Goal: Task Accomplishment & Management: Use online tool/utility

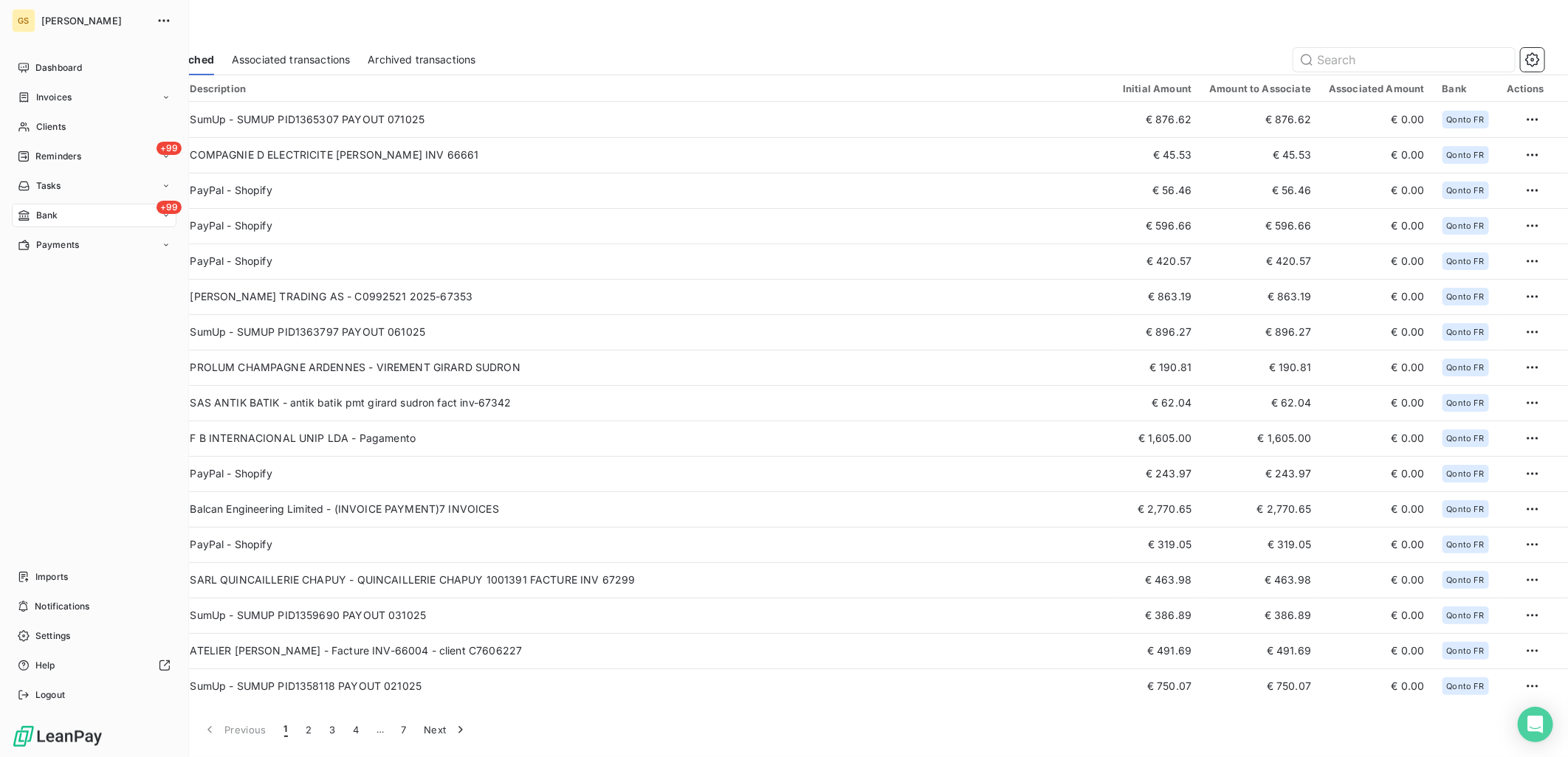
click at [54, 110] on nav "Dashboard Invoices Clients +99 Reminders Tasks +99 Bank Payments" at bounding box center [94, 157] width 164 height 201
click at [74, 97] on div "Invoices" at bounding box center [94, 97] width 164 height 24
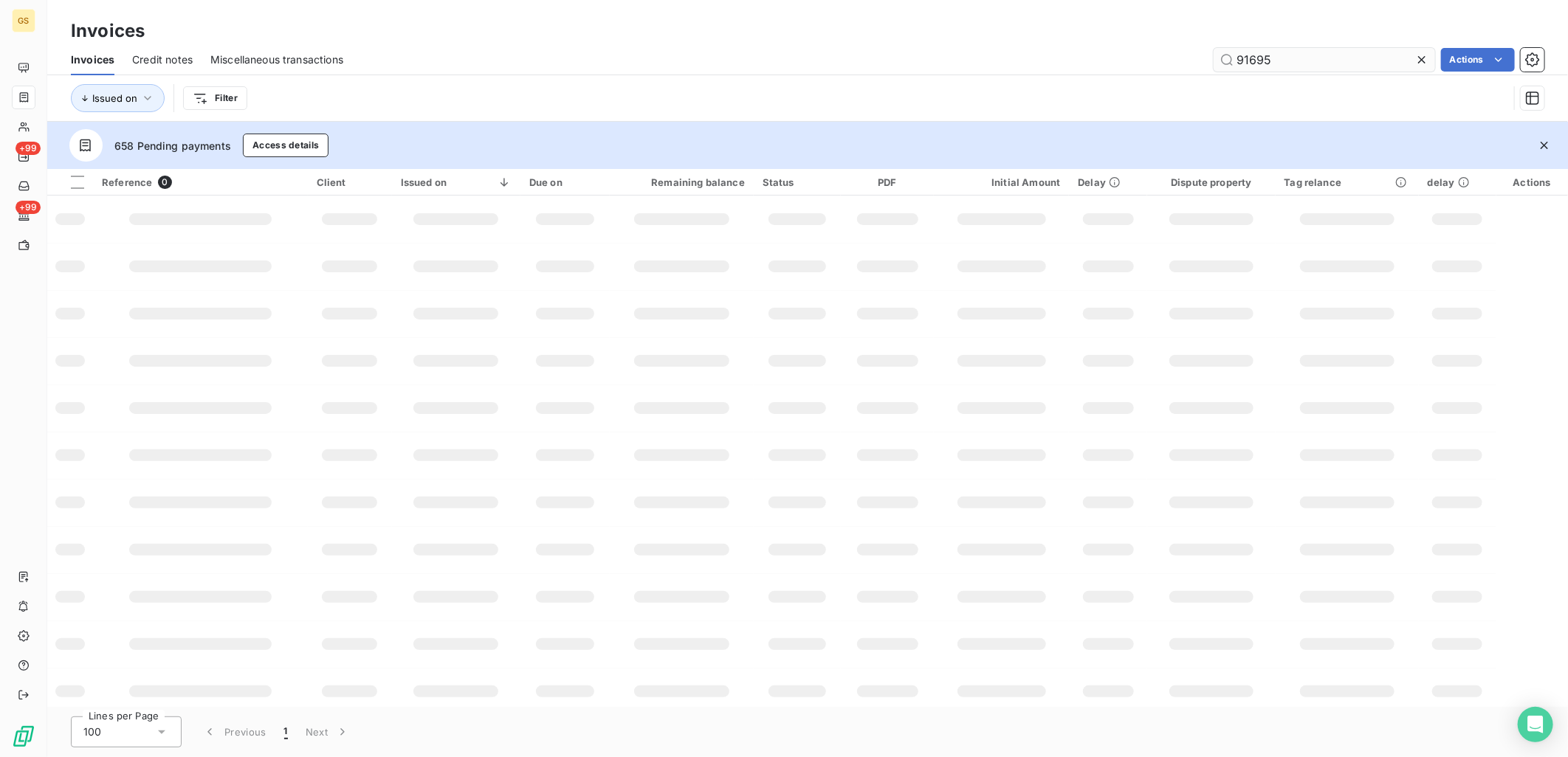
click at [1281, 62] on input "91695" at bounding box center [1324, 59] width 221 height 24
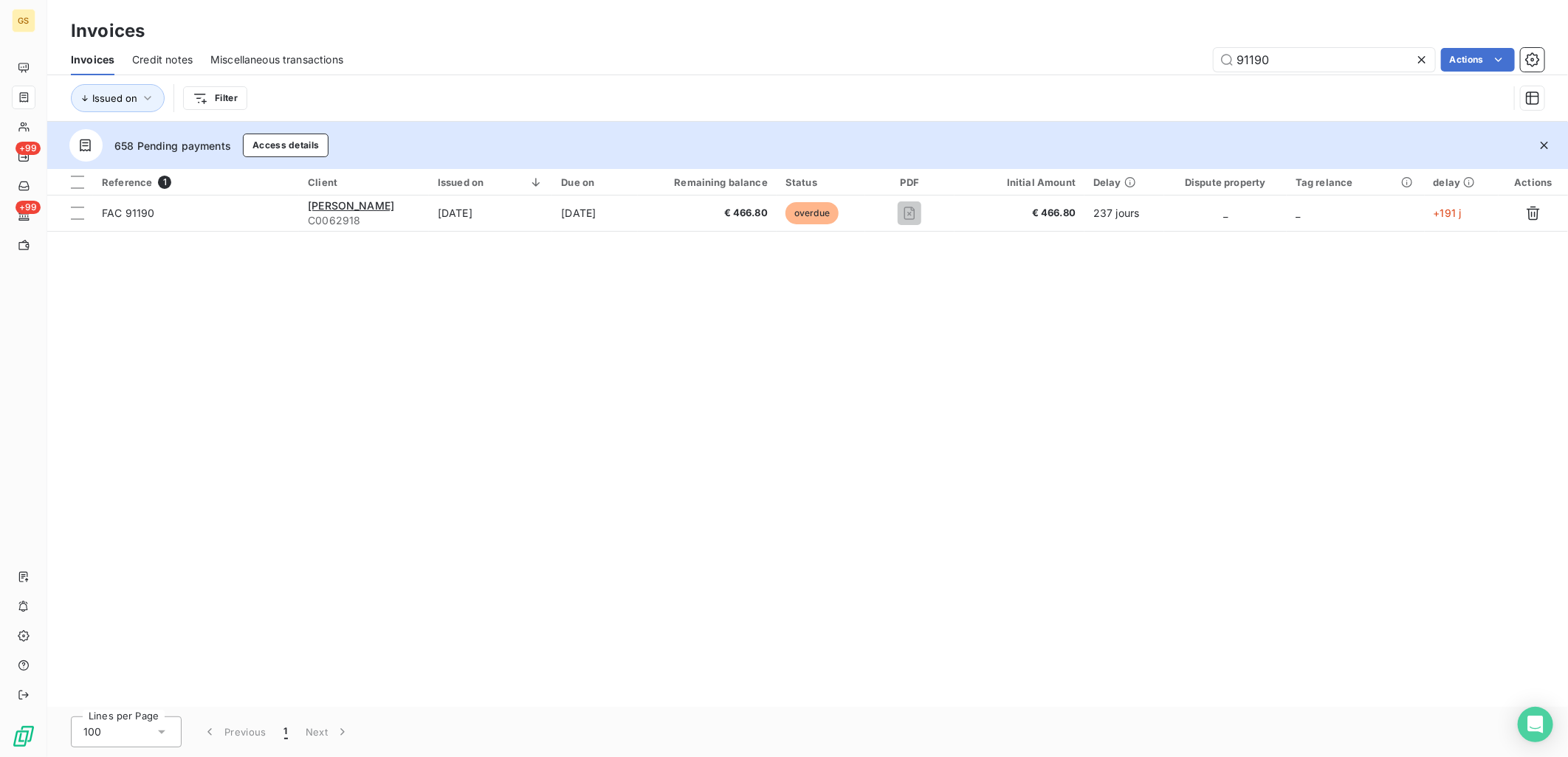
type input "91190"
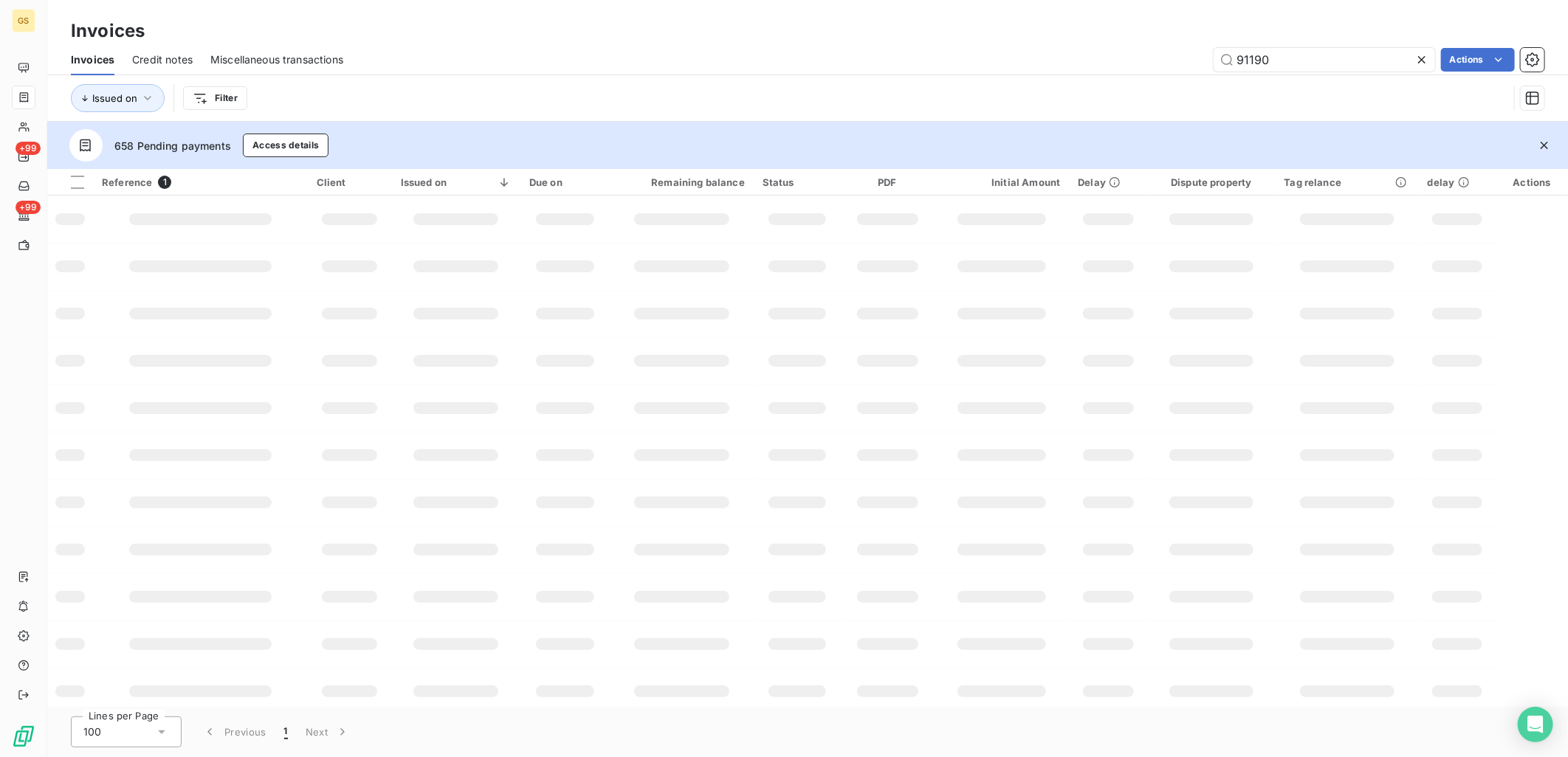
click at [1415, 62] on icon at bounding box center [1421, 59] width 14 height 14
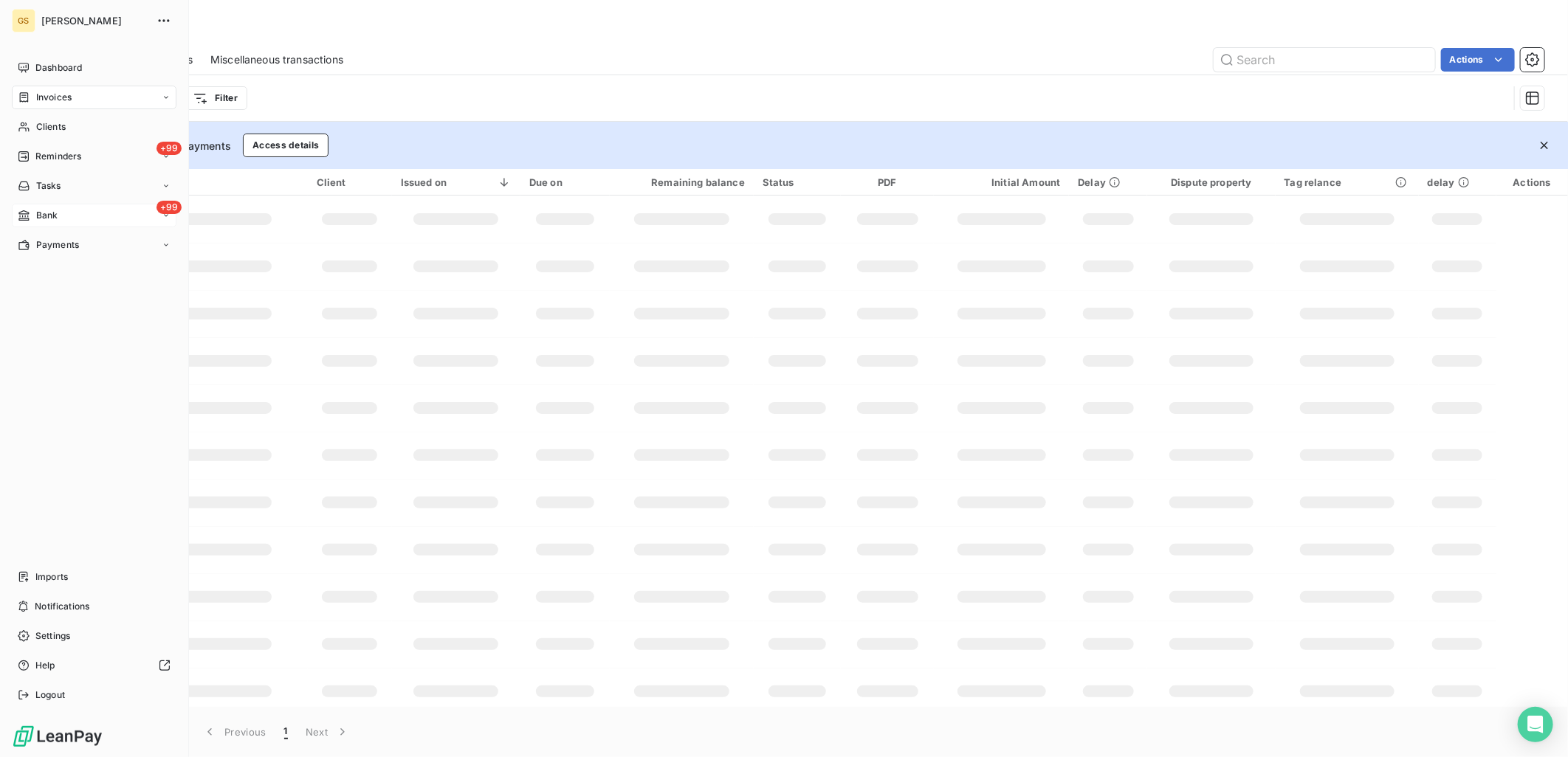
click at [20, 211] on icon at bounding box center [24, 216] width 12 height 12
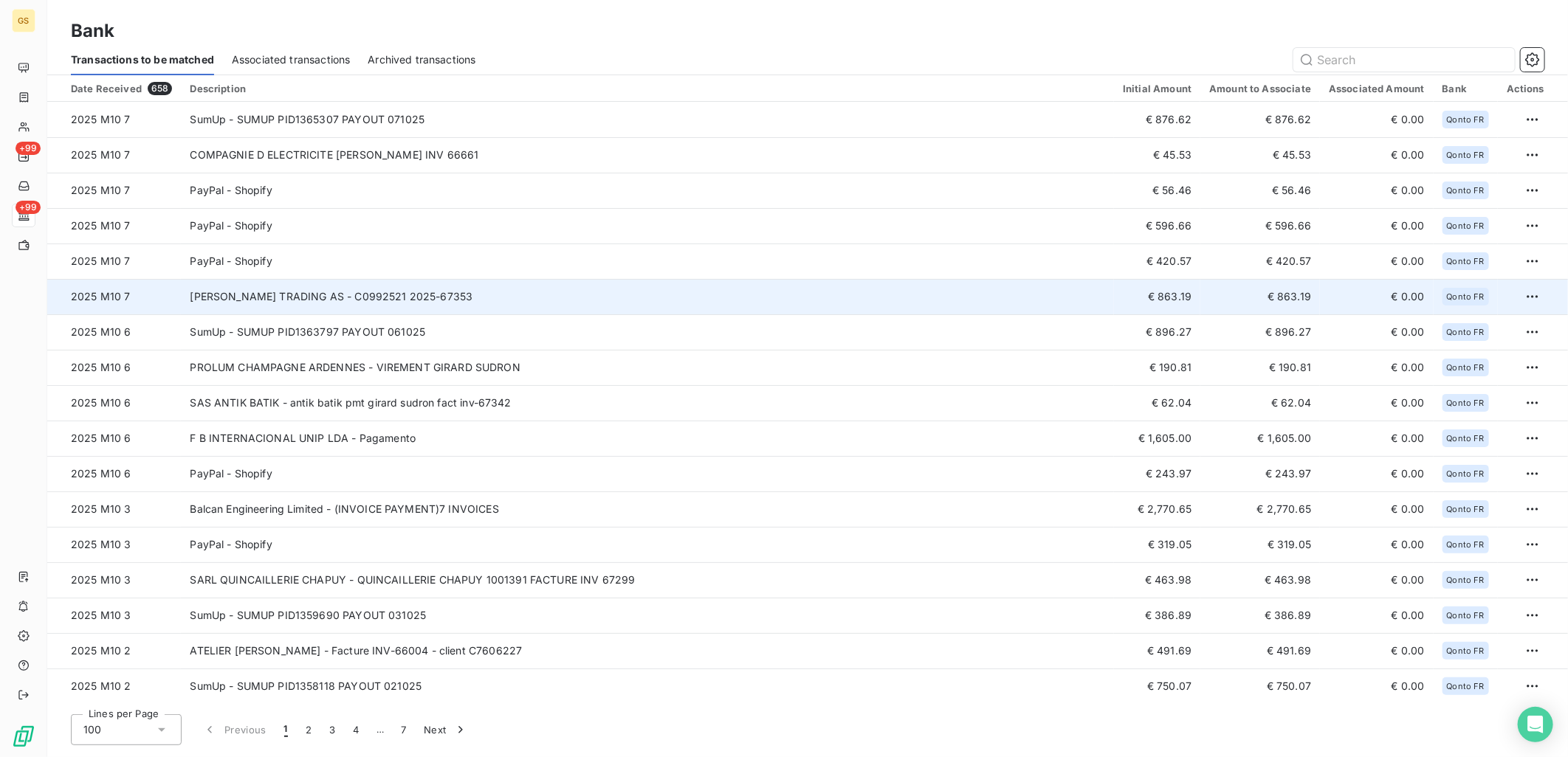
copy td "67353"
drag, startPoint x: 571, startPoint y: 297, endPoint x: 505, endPoint y: 298, distance: 66.0
click at [505, 298] on td "[PERSON_NAME] TRADING AS - C0992521 2025-67353" at bounding box center [647, 297] width 933 height 36
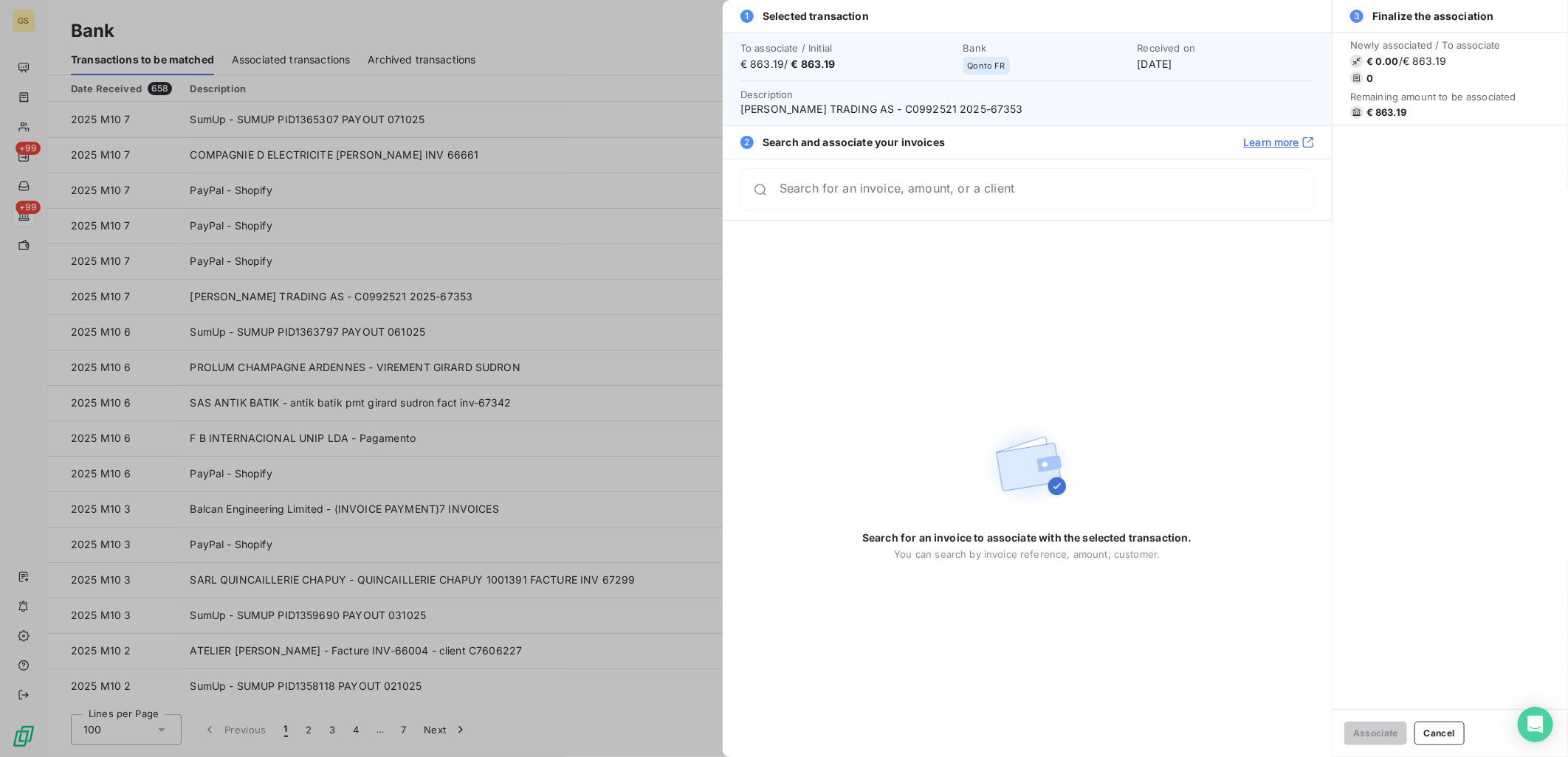
click at [607, 329] on div at bounding box center [784, 378] width 1568 height 757
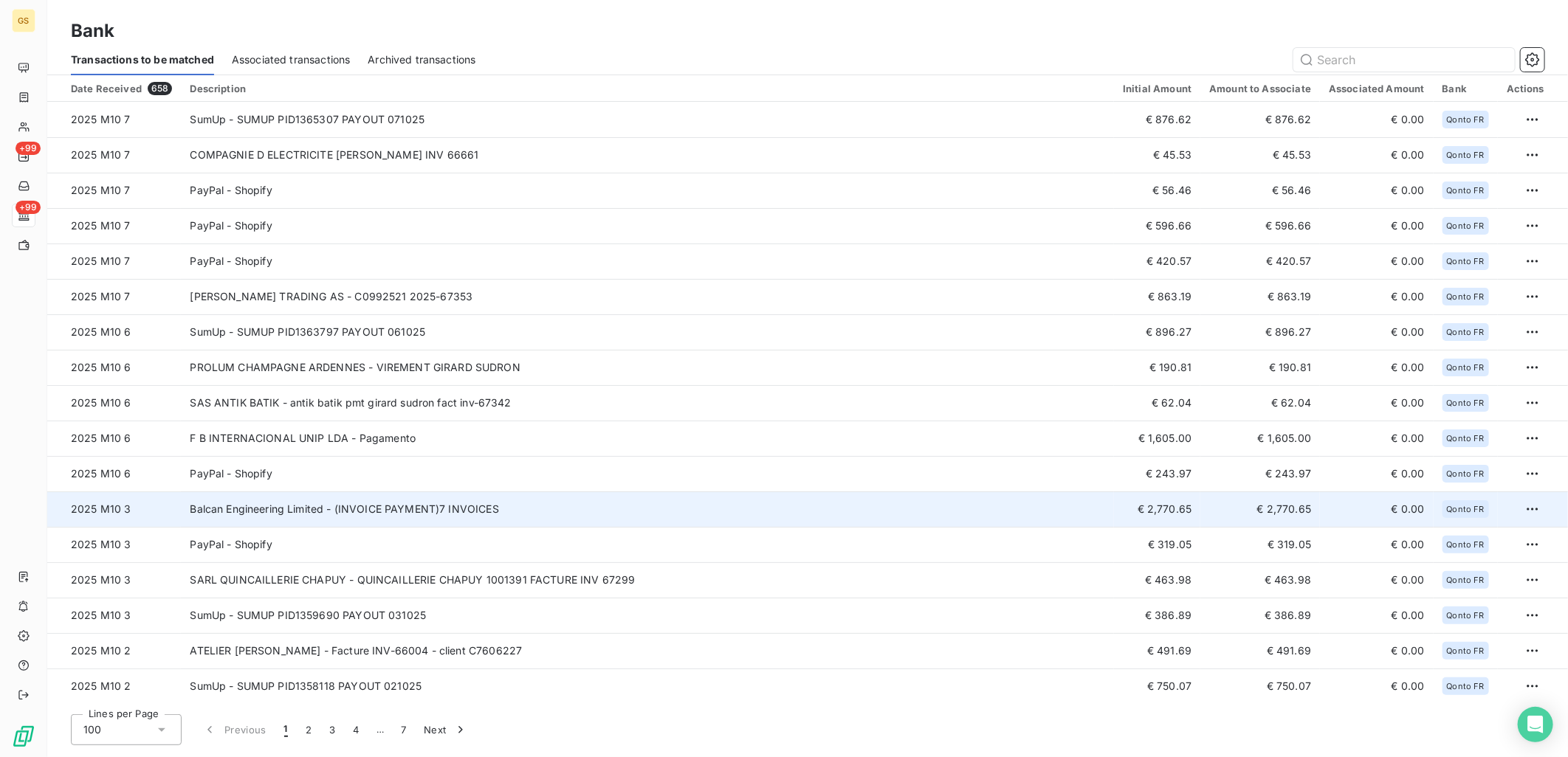
click at [568, 509] on td "Balcan Engineering Limited - (INVOICE PAYMENT)7 INVOICES" at bounding box center [647, 509] width 933 height 36
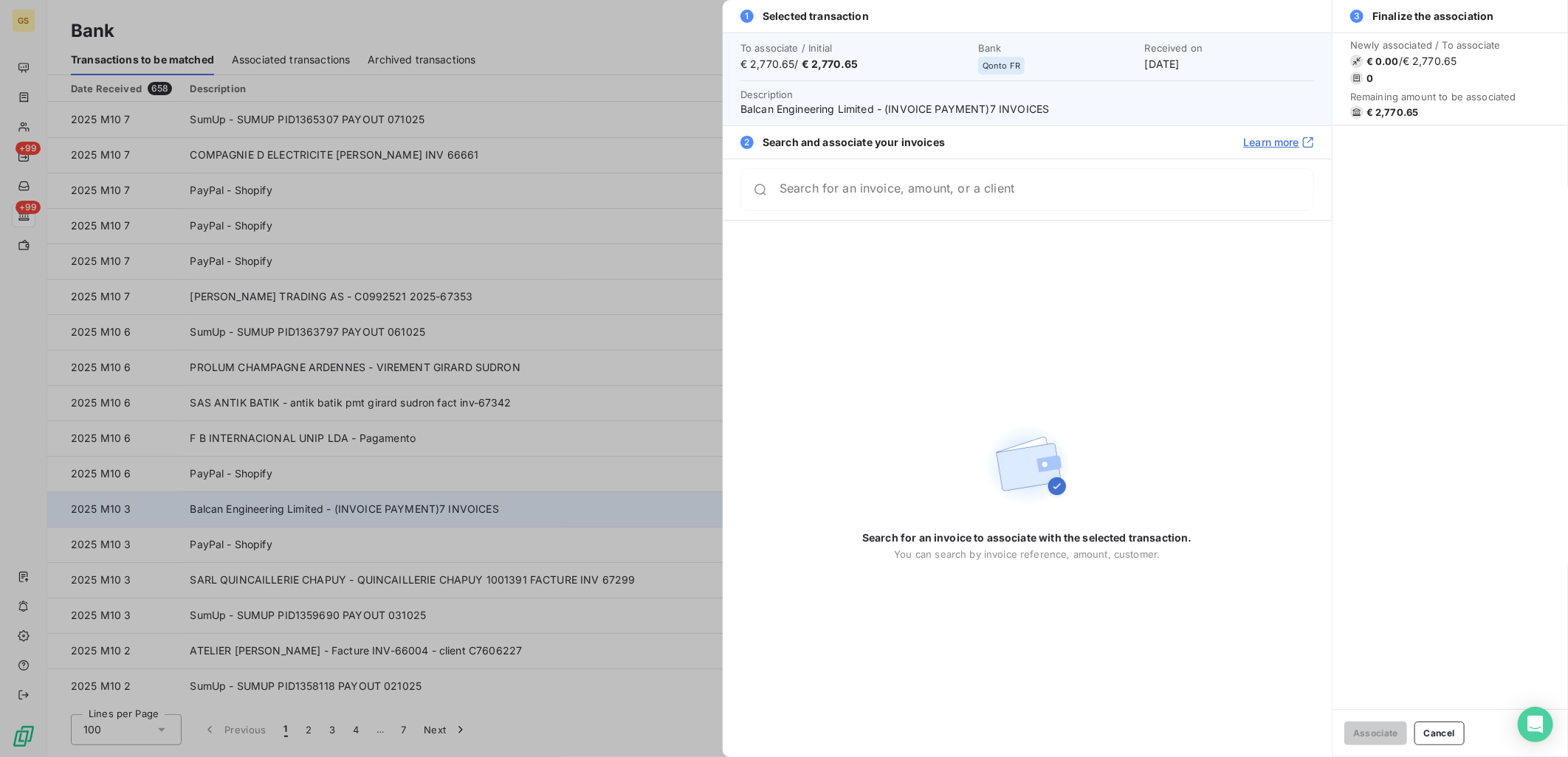
click at [568, 509] on div at bounding box center [784, 378] width 1568 height 757
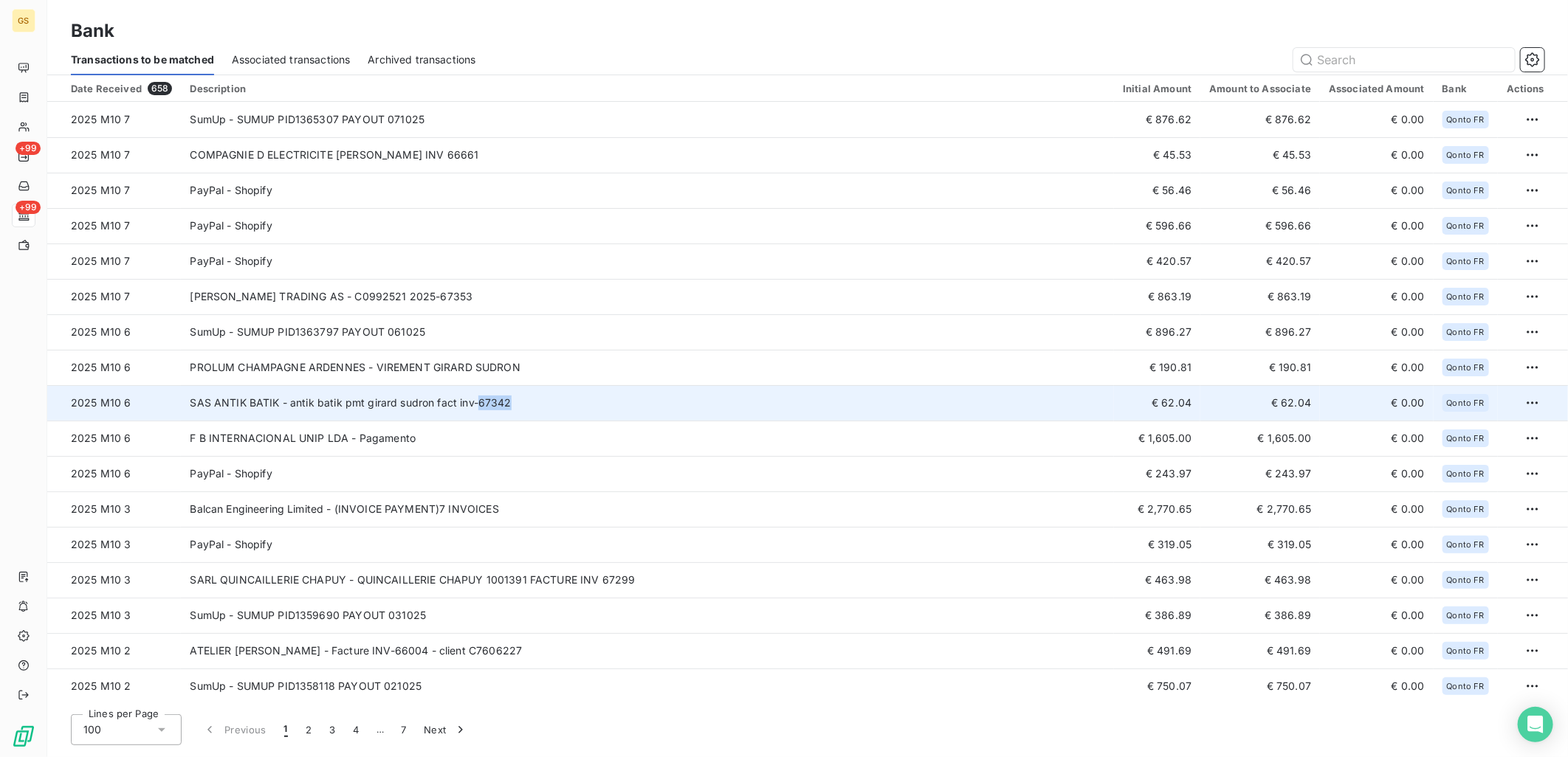
copy td "67342"
drag, startPoint x: 542, startPoint y: 406, endPoint x: 476, endPoint y: 414, distance: 66.5
click at [476, 414] on td "SAS ANTIK BATIK - antik batik pmt girard sudron fact inv-67342" at bounding box center [647, 402] width 933 height 36
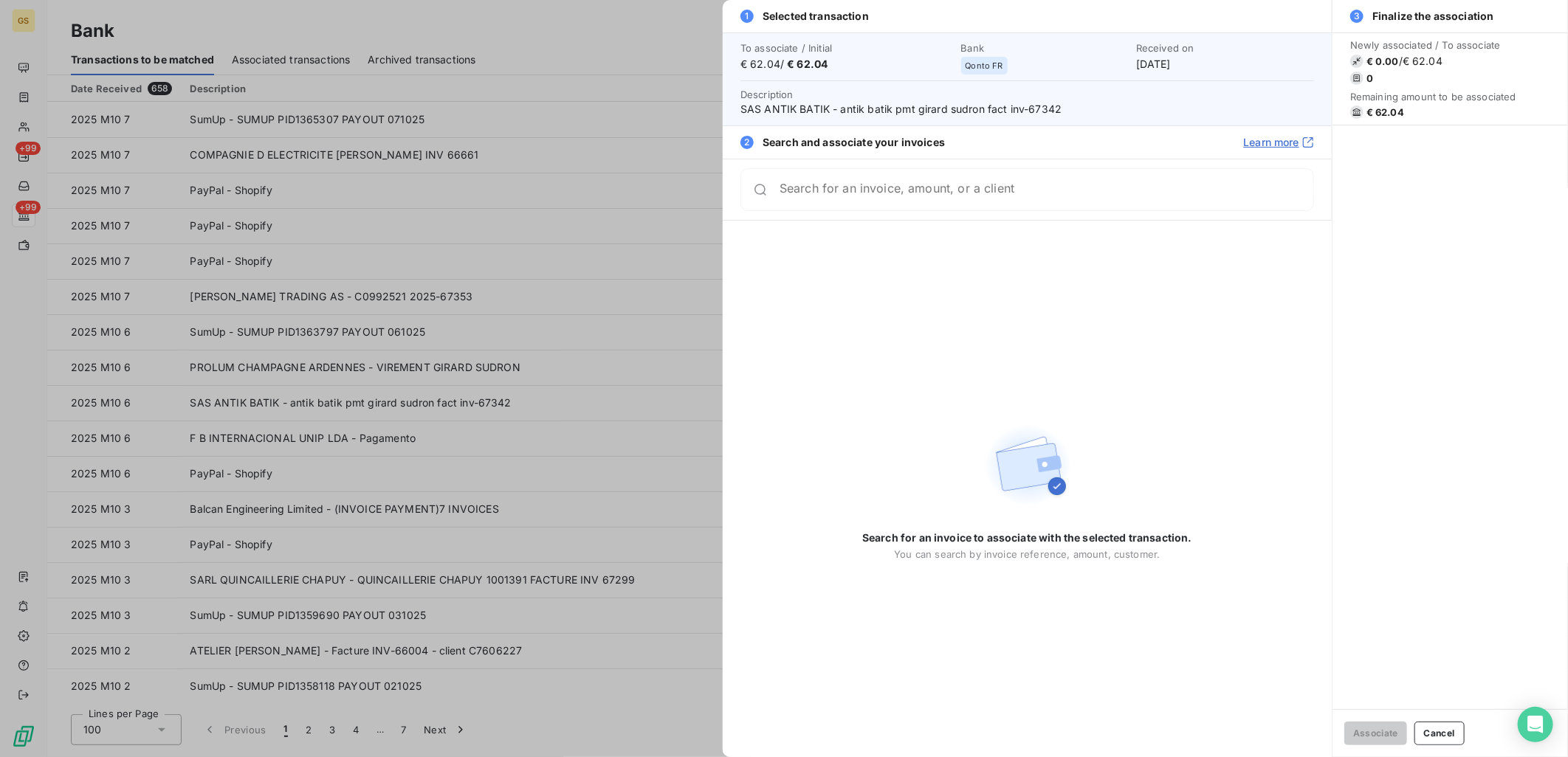
click at [658, 372] on div at bounding box center [784, 378] width 1568 height 757
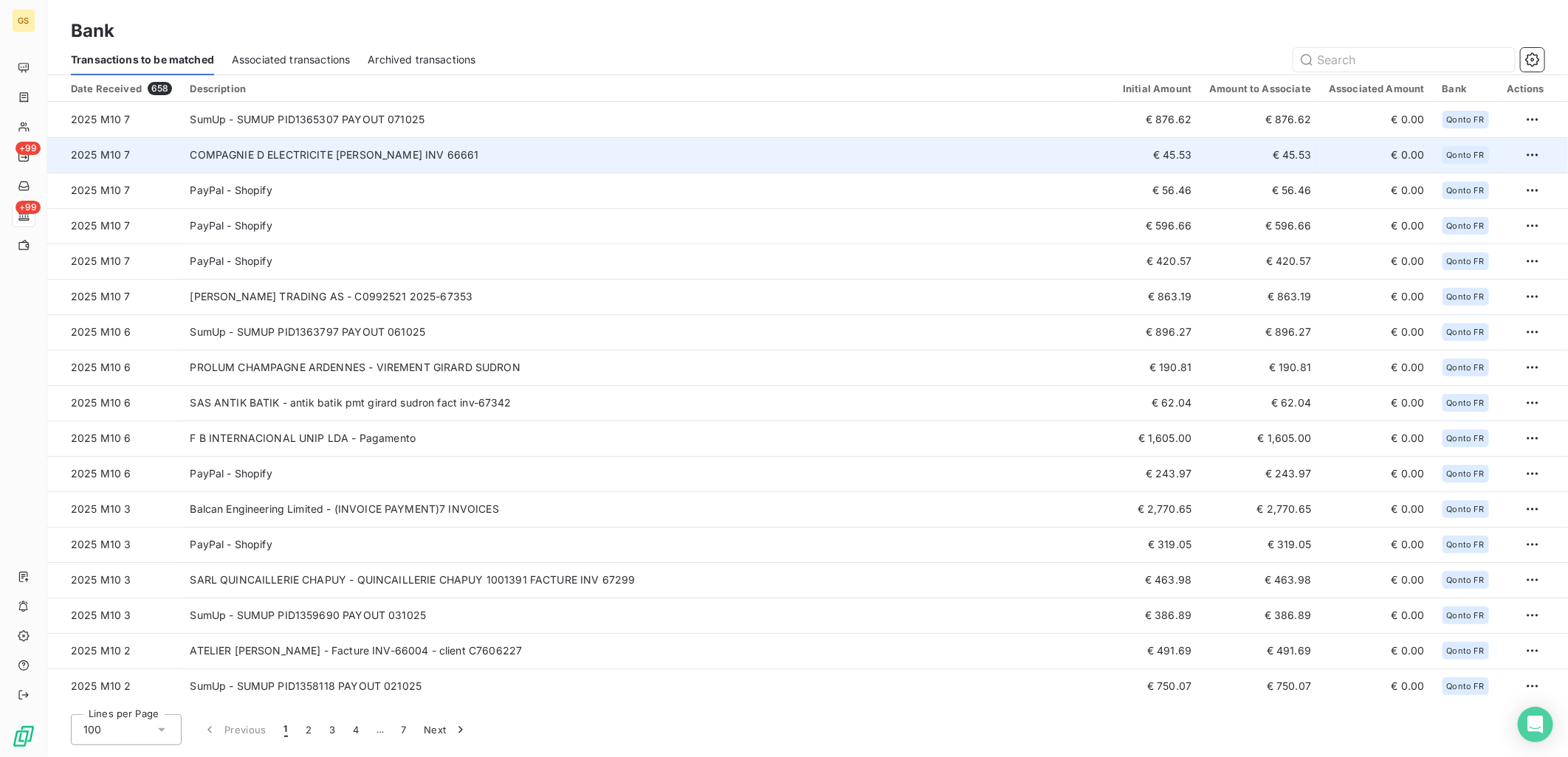
copy td "66661"
drag, startPoint x: 565, startPoint y: 155, endPoint x: 503, endPoint y: 161, distance: 62.3
click at [503, 161] on td "COMPAGNIE D ELECTRICITE [PERSON_NAME] INV 66661" at bounding box center [647, 154] width 933 height 36
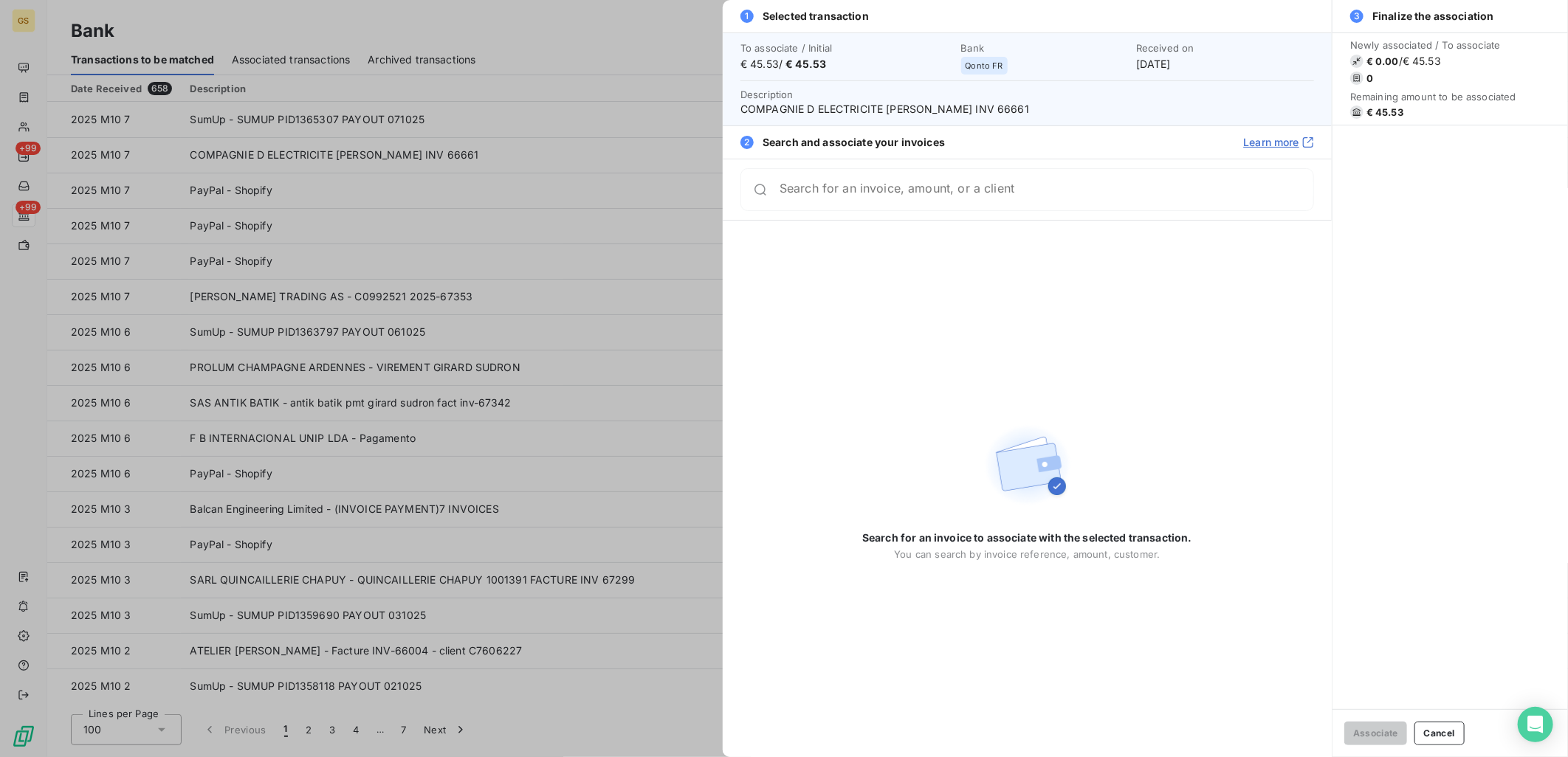
click at [422, 148] on div at bounding box center [784, 378] width 1568 height 757
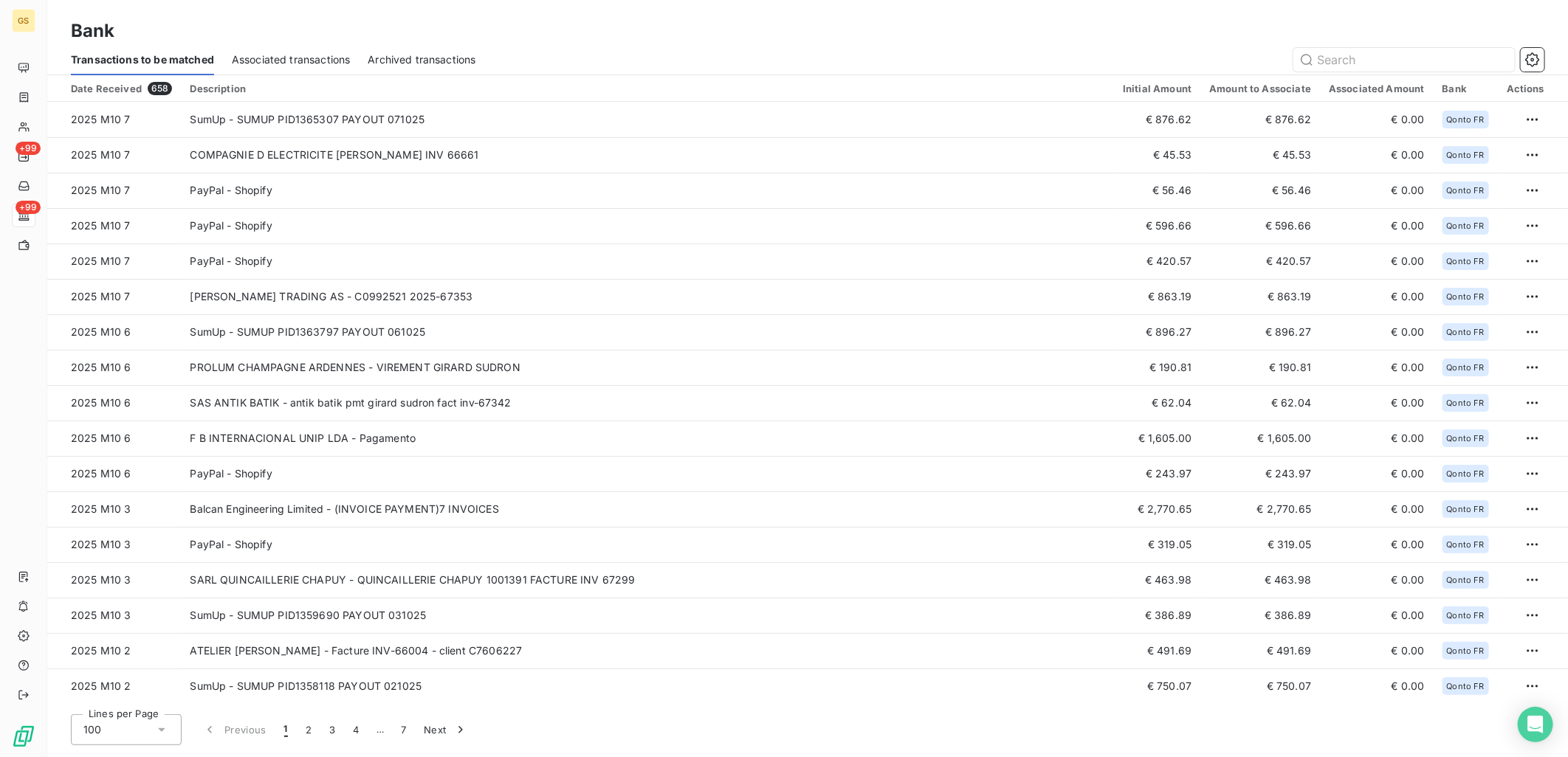
drag, startPoint x: 561, startPoint y: 159, endPoint x: 524, endPoint y: 69, distance: 97.3
click at [524, 69] on section "Bank Transactions to be matched Associated transactions Archived transactions D…" at bounding box center [807, 378] width 1521 height 757
drag, startPoint x: 524, startPoint y: 69, endPoint x: 541, endPoint y: 31, distance: 41.6
click at [541, 30] on div "Bank" at bounding box center [807, 30] width 1521 height 27
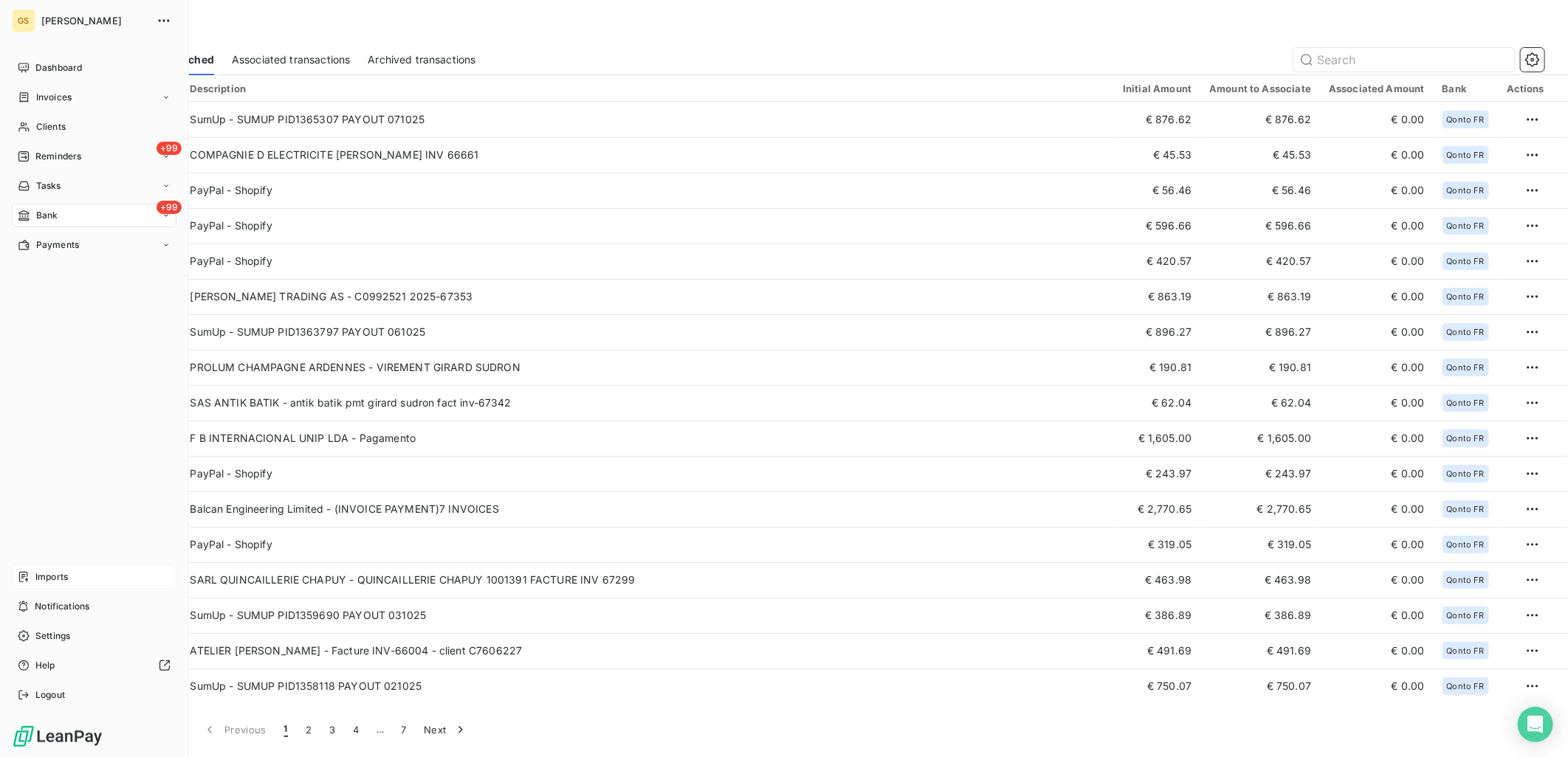
click at [87, 583] on div "Imports" at bounding box center [94, 577] width 164 height 24
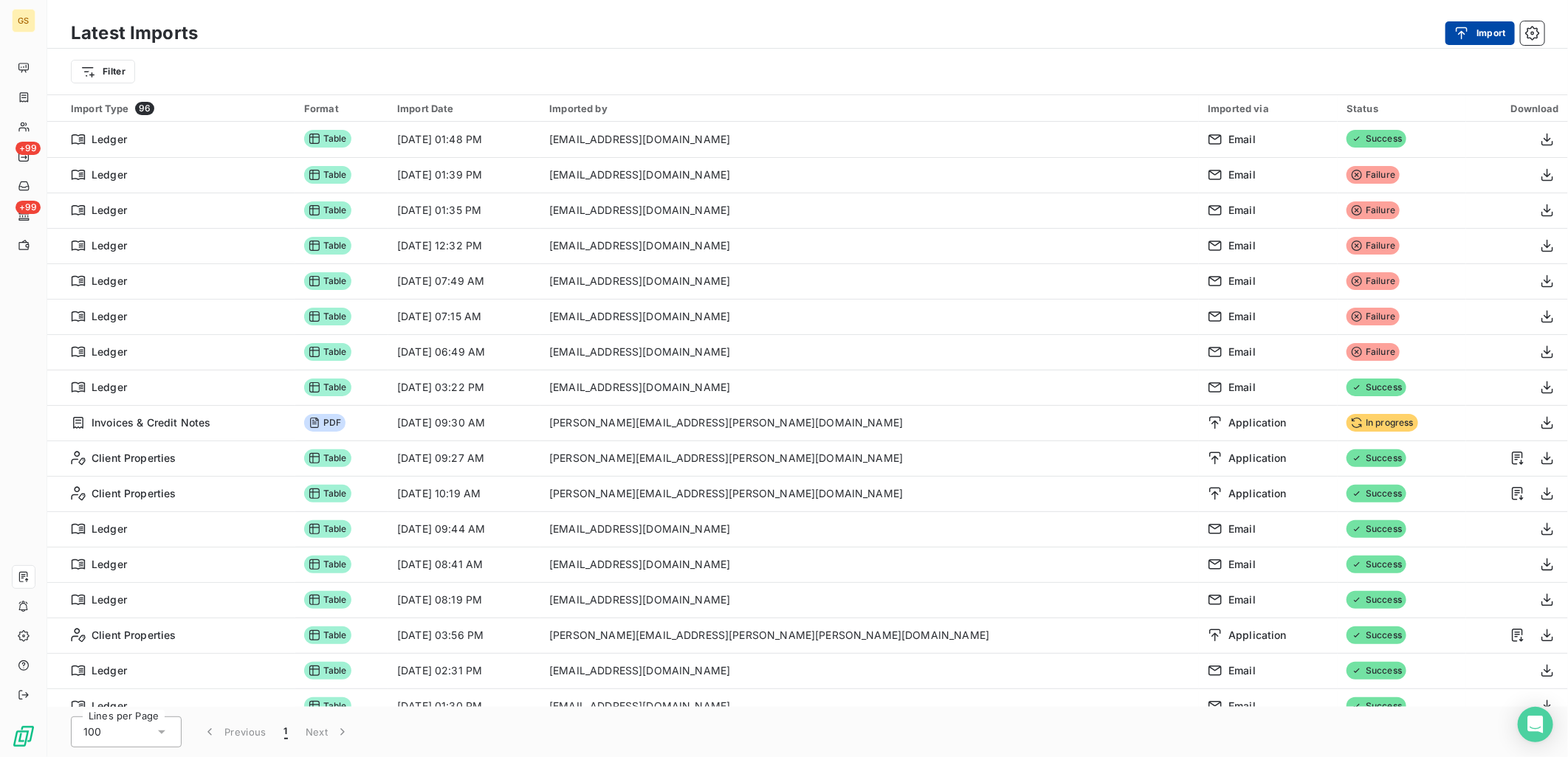
click at [1491, 33] on button "Import" at bounding box center [1480, 33] width 69 height 24
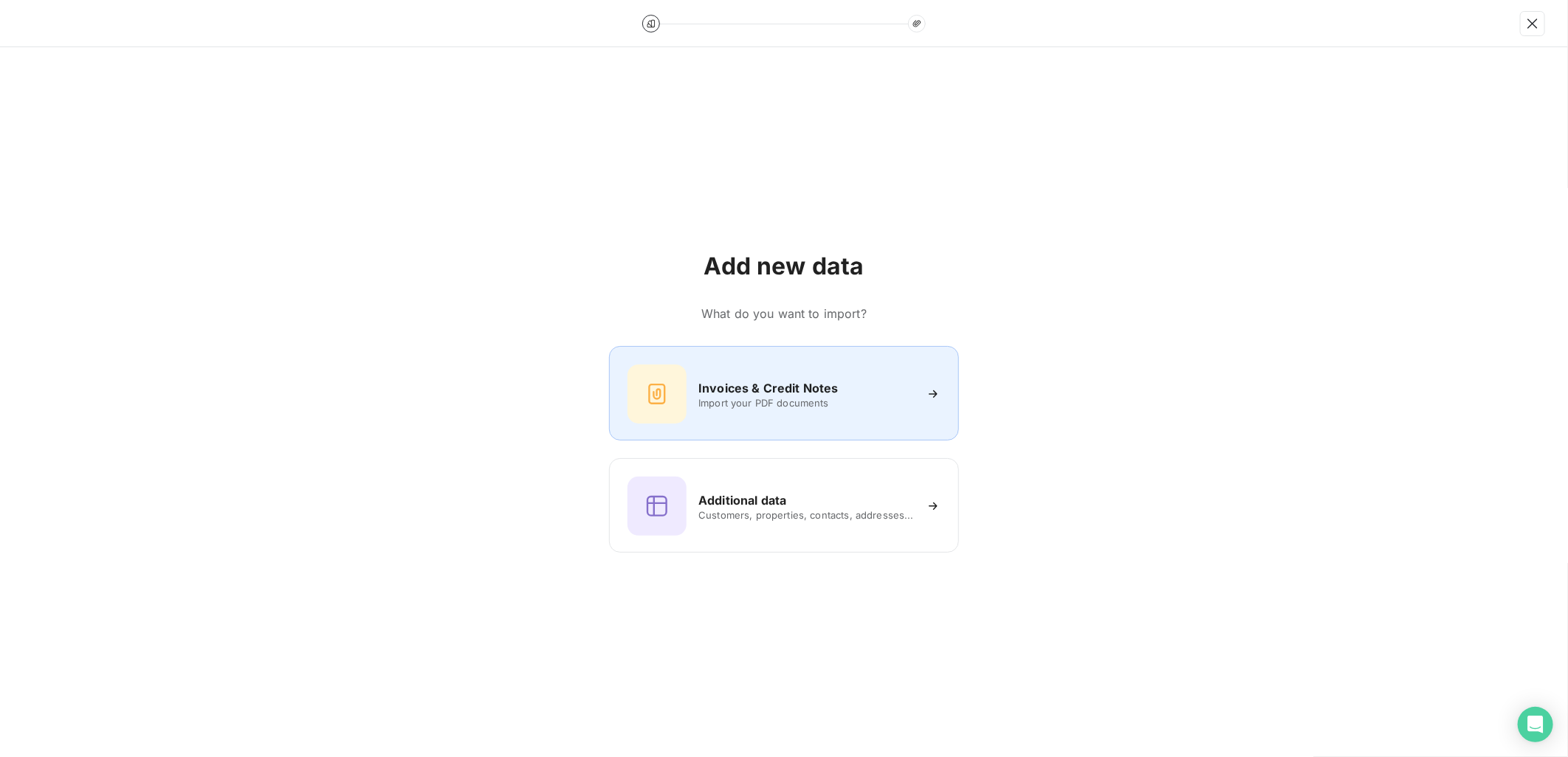
click at [843, 391] on div "Invoices & Credit Notes" at bounding box center [806, 388] width 215 height 17
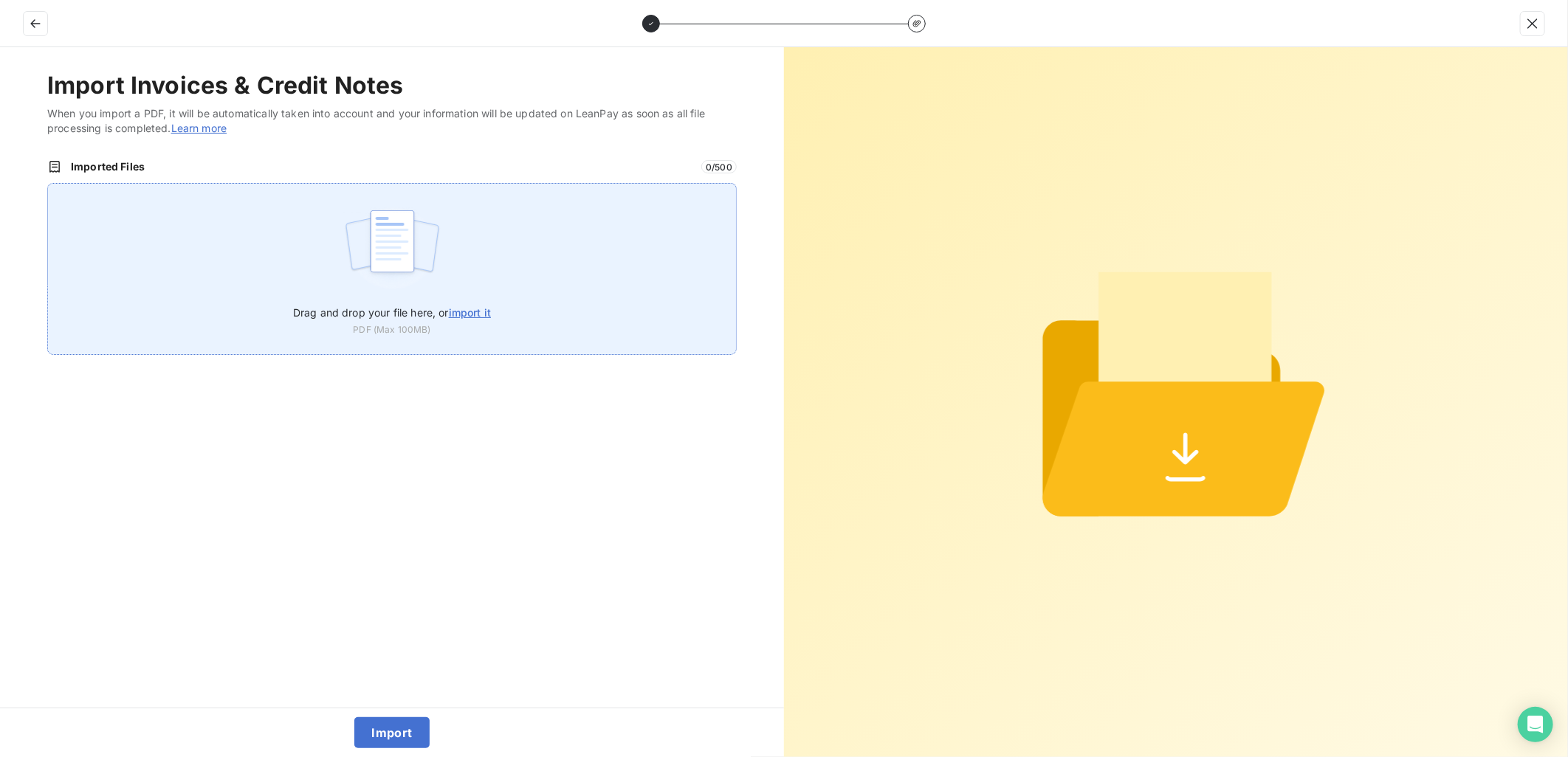
click at [469, 312] on span "import it" at bounding box center [469, 313] width 42 height 12
click at [48, 184] on input "Drag and drop your file here, or import it" at bounding box center [47, 183] width 1 height 1
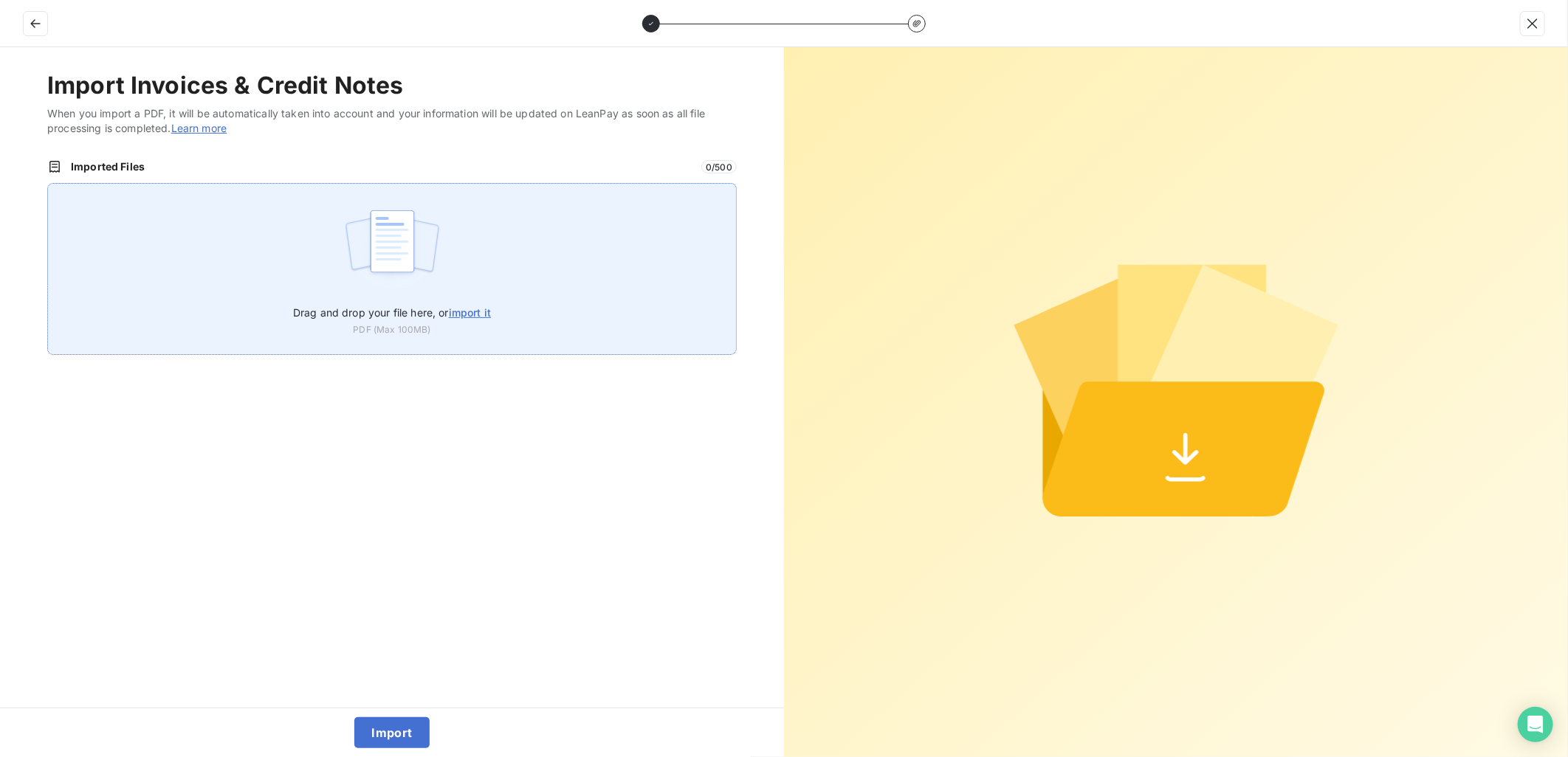
click at [434, 342] on div "Drag and drop your file here, or import it PDF (Max 100MB)" at bounding box center [392, 269] width 689 height 172
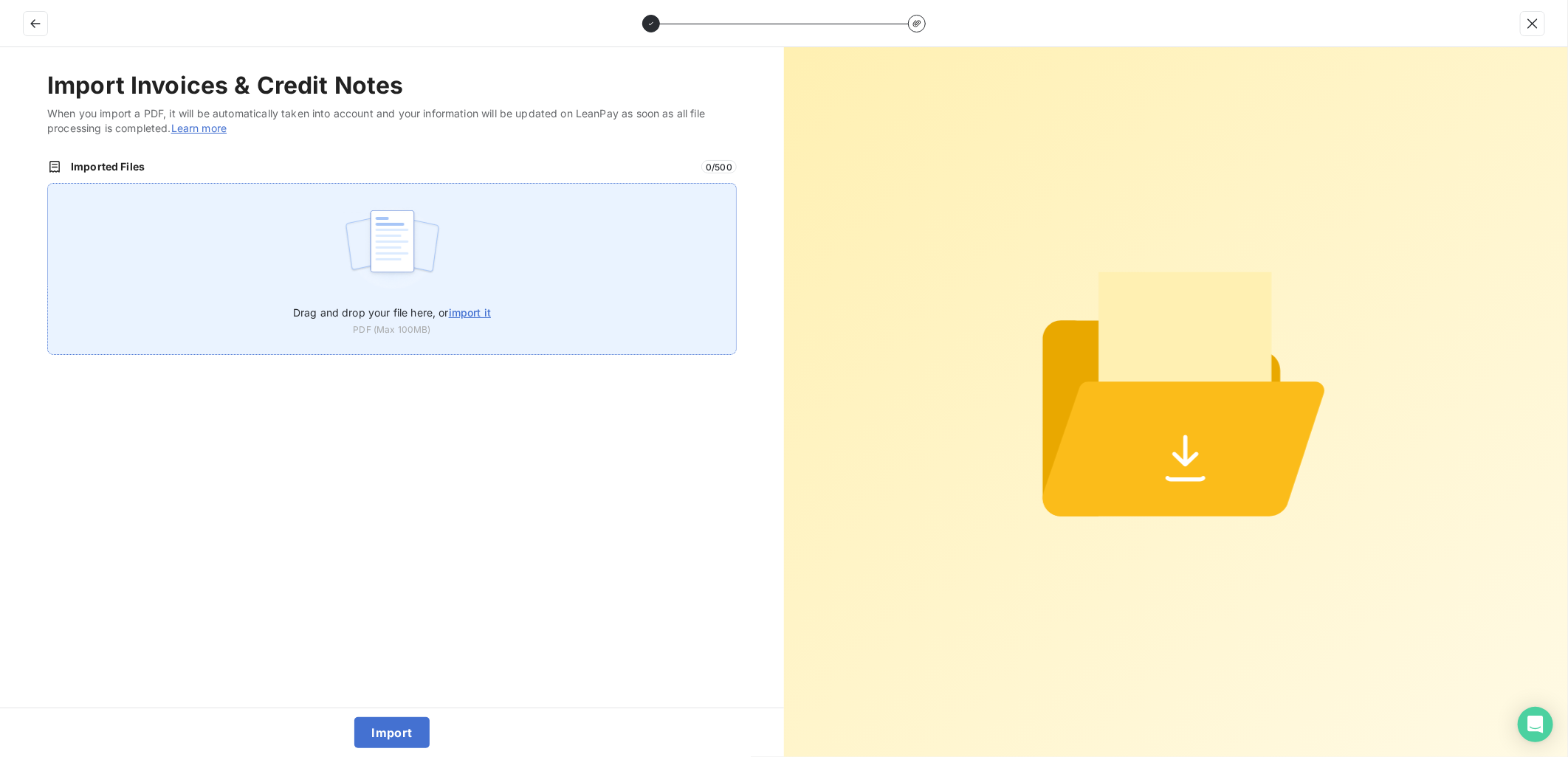
type input "C:\fakepath\1000009_FAC_88260_2024_11_25.pdf"
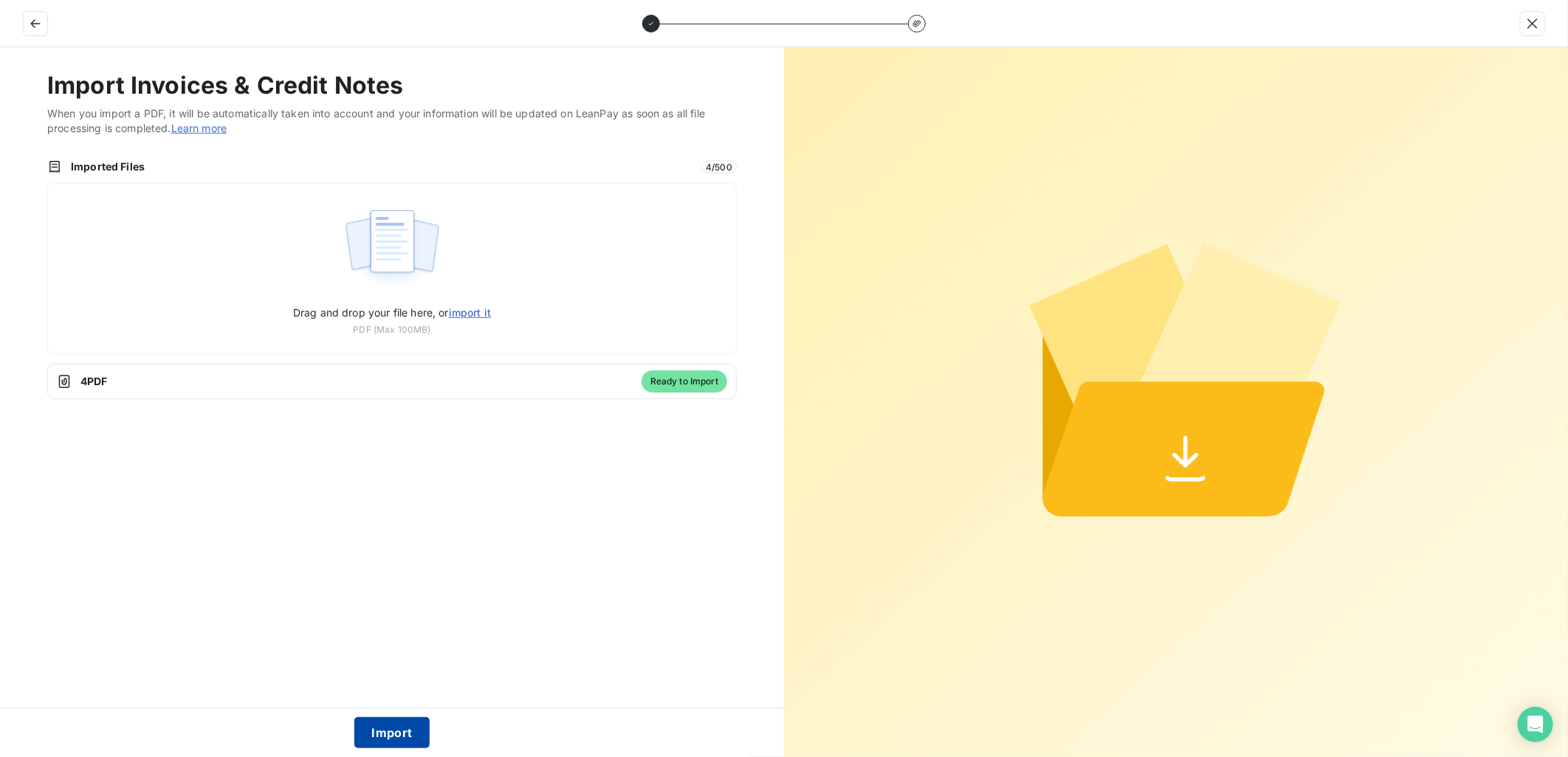
click at [407, 738] on button "Import" at bounding box center [393, 733] width 76 height 31
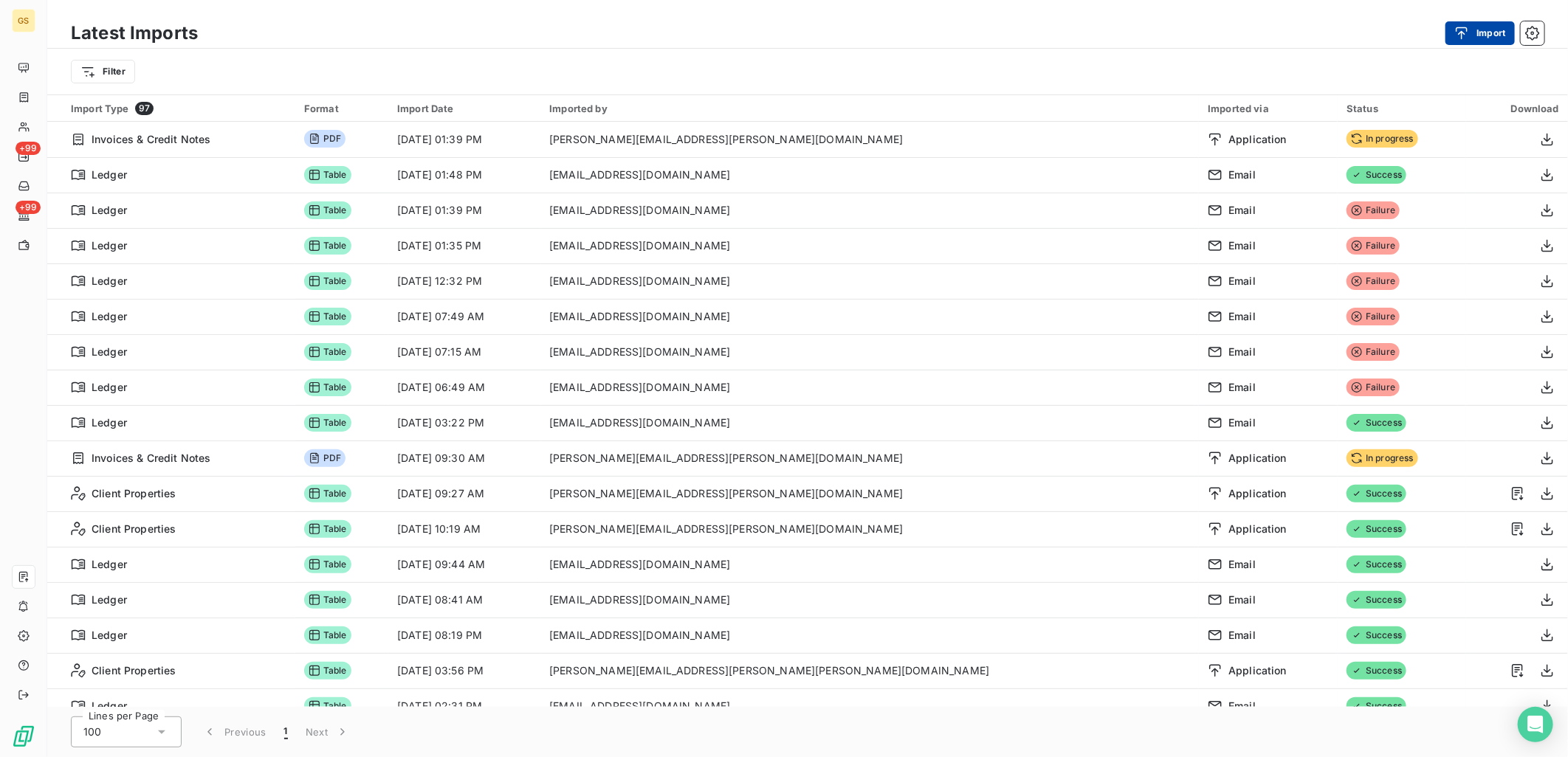
click at [1457, 33] on icon "button" at bounding box center [1461, 33] width 14 height 14
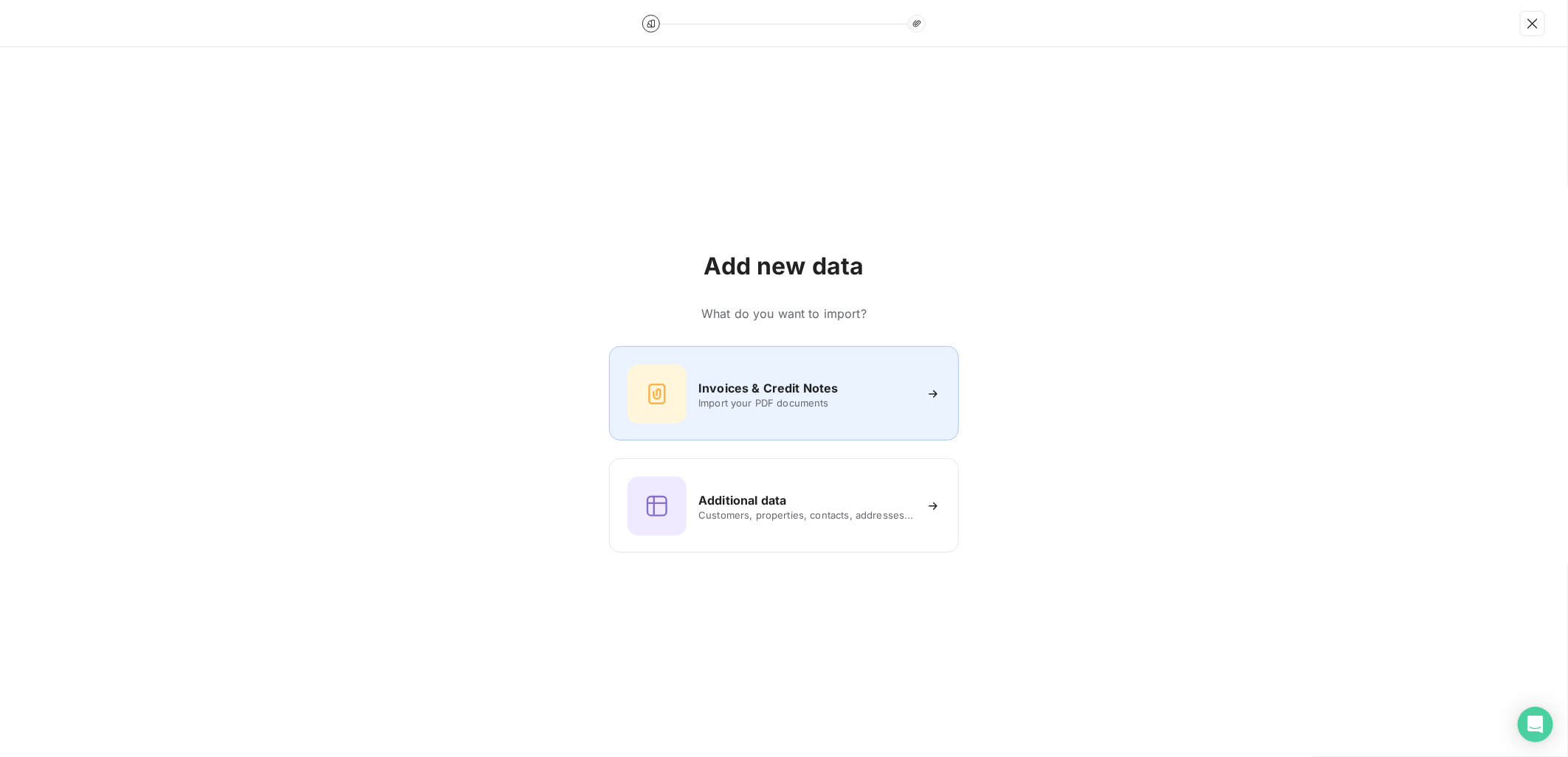
click at [757, 371] on div "Invoices & Credit Notes Import your PDF documents" at bounding box center [784, 394] width 313 height 59
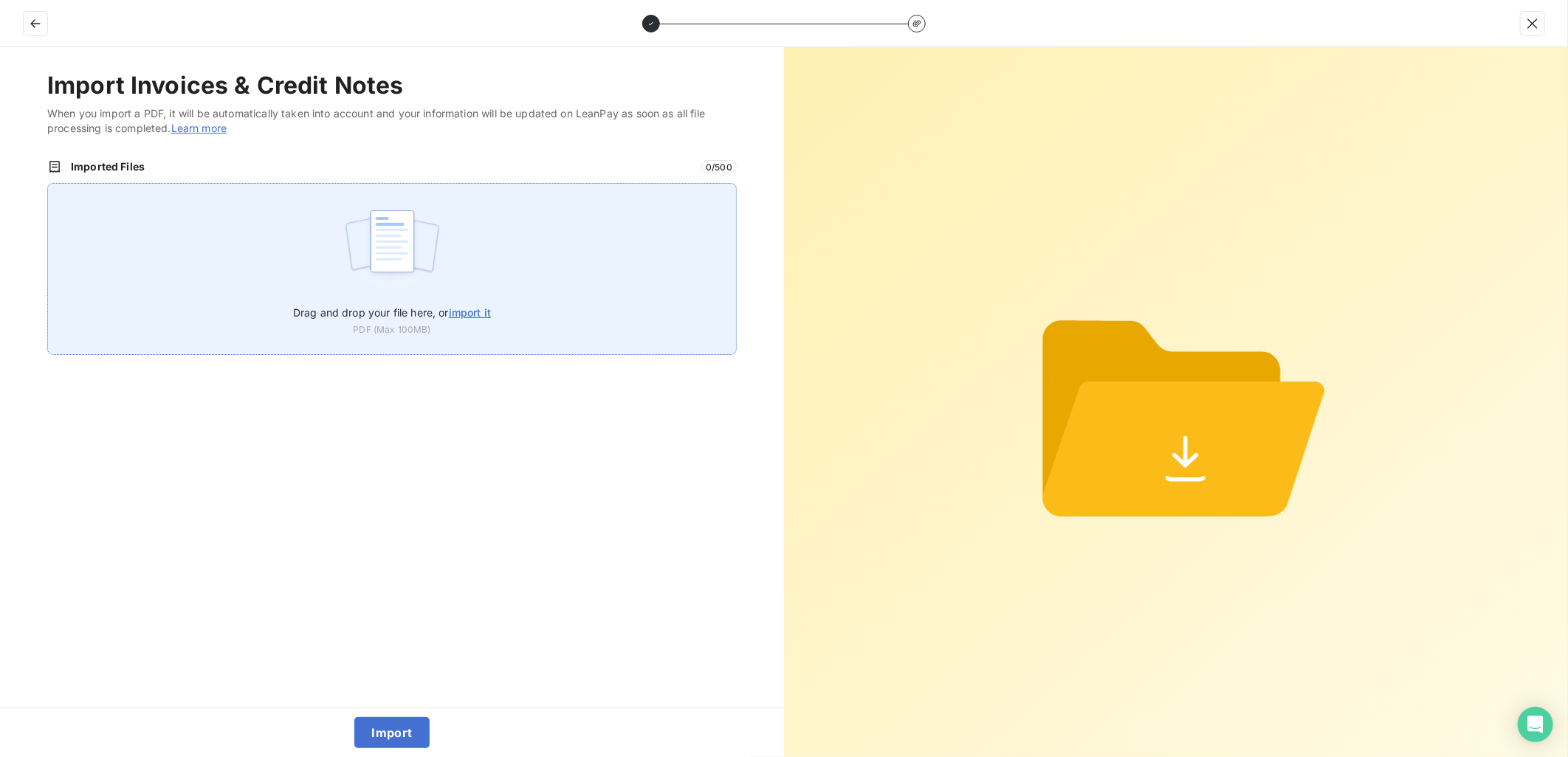
click at [473, 318] on label "Drag and drop your file here, or import it" at bounding box center [392, 310] width 198 height 27
click at [48, 184] on input "Drag and drop your file here, or import it" at bounding box center [47, 183] width 1 height 1
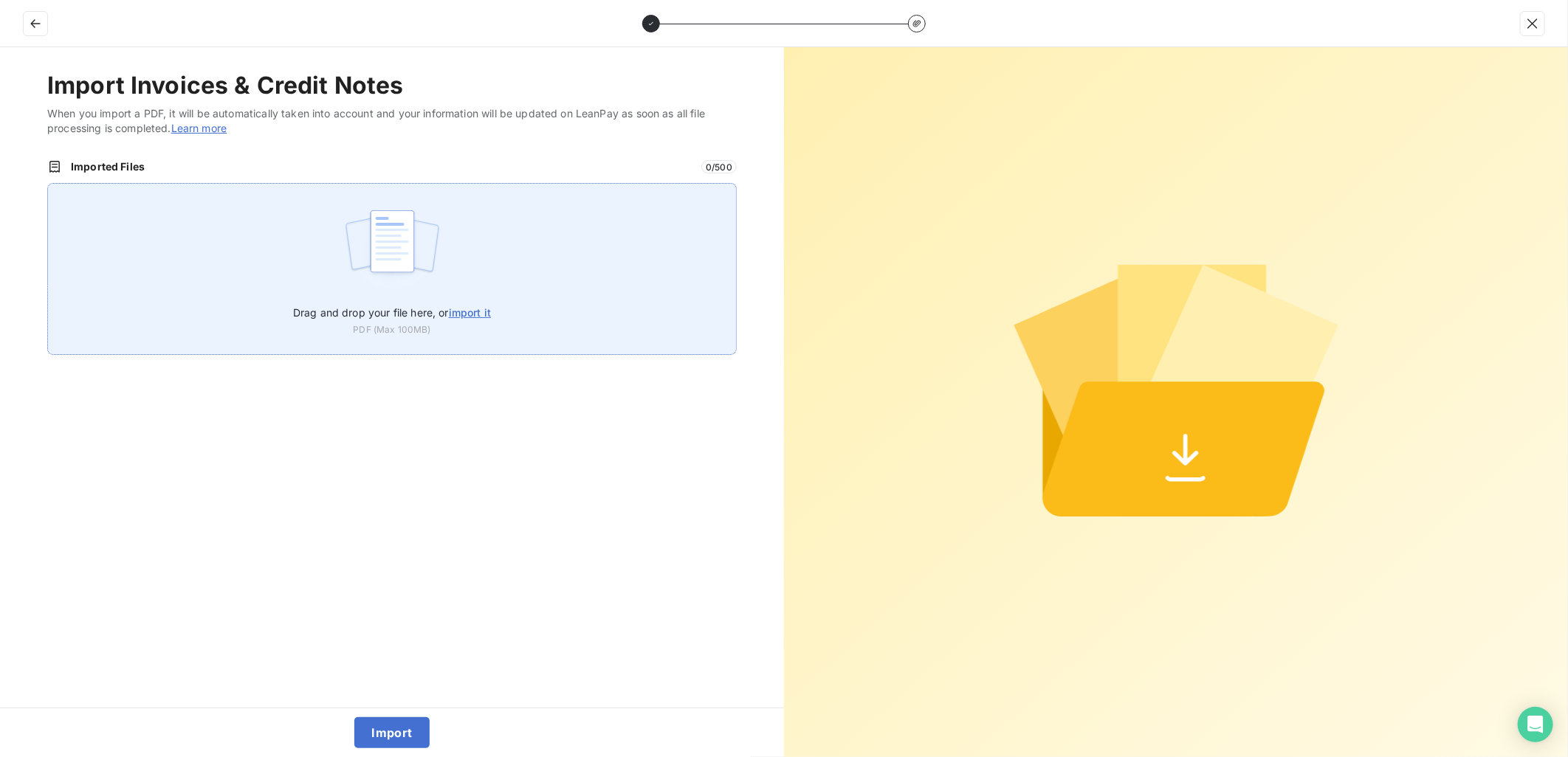
click at [466, 310] on span "import it" at bounding box center [469, 313] width 42 height 12
click at [48, 184] on input "Drag and drop your file here, or import it" at bounding box center [47, 183] width 1 height 1
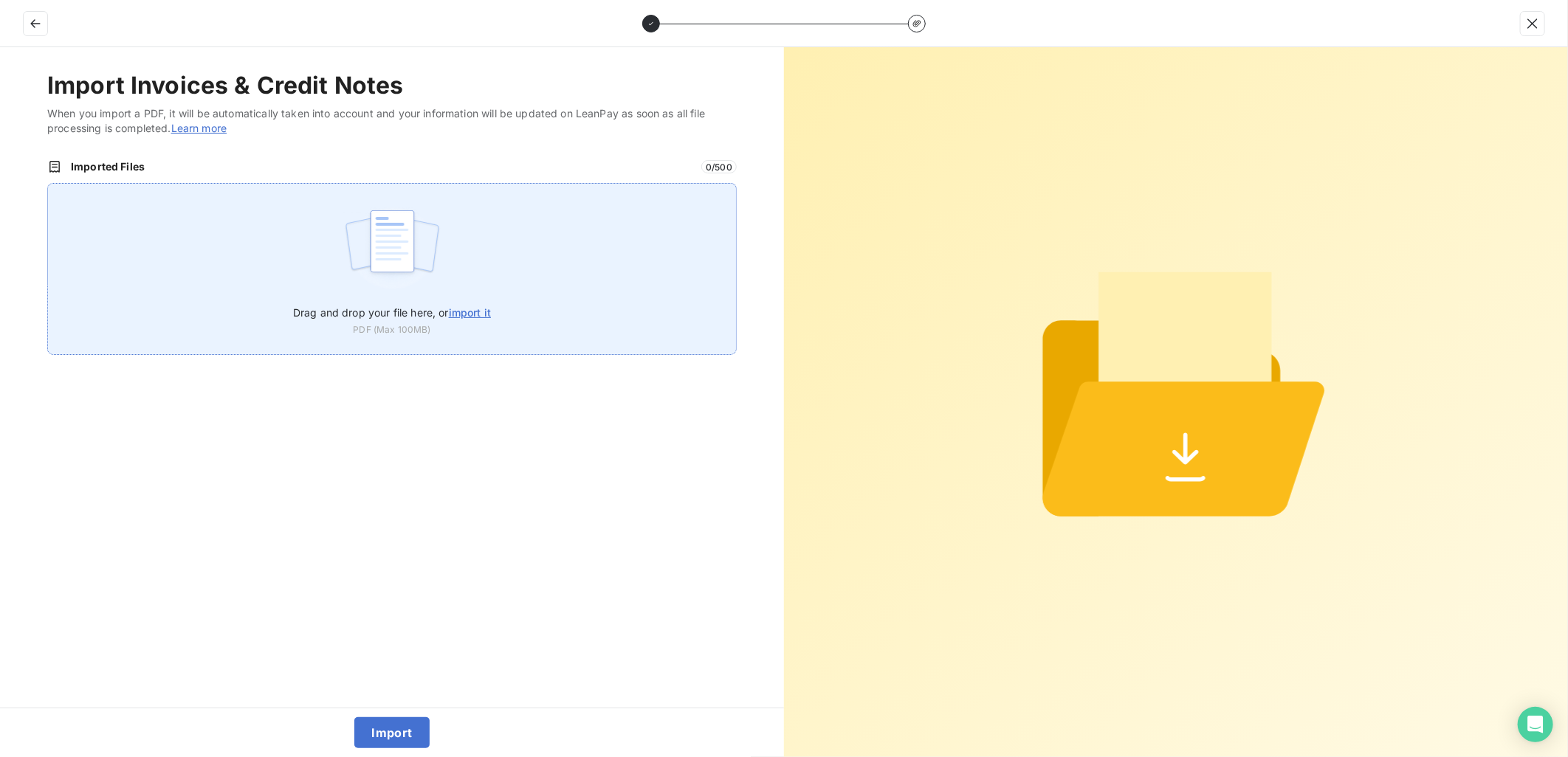
type input "C:\fakepath\1000014_FAC_59805_2023_04_06.pdf"
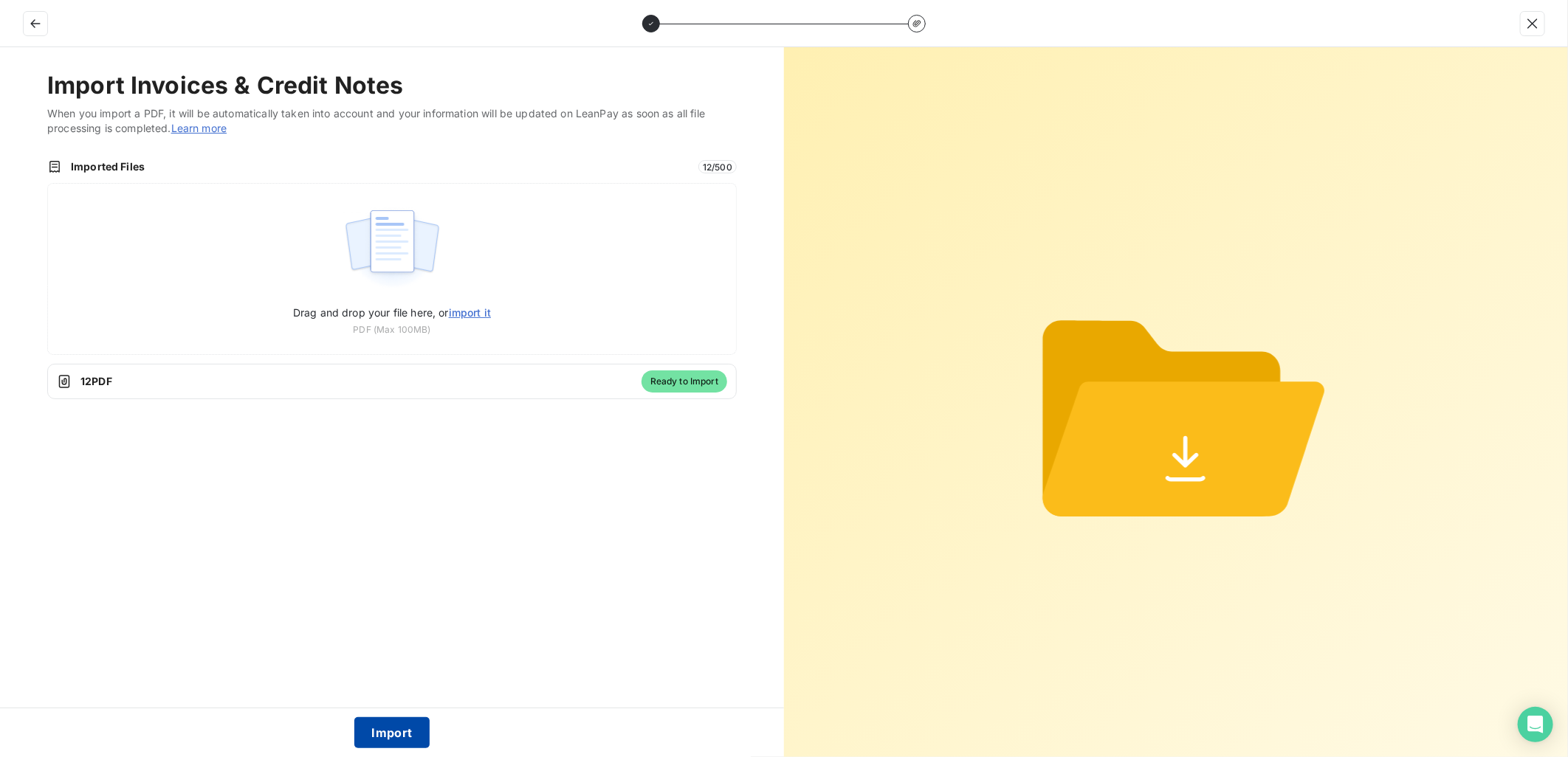
click at [381, 740] on button "Import" at bounding box center [393, 733] width 76 height 31
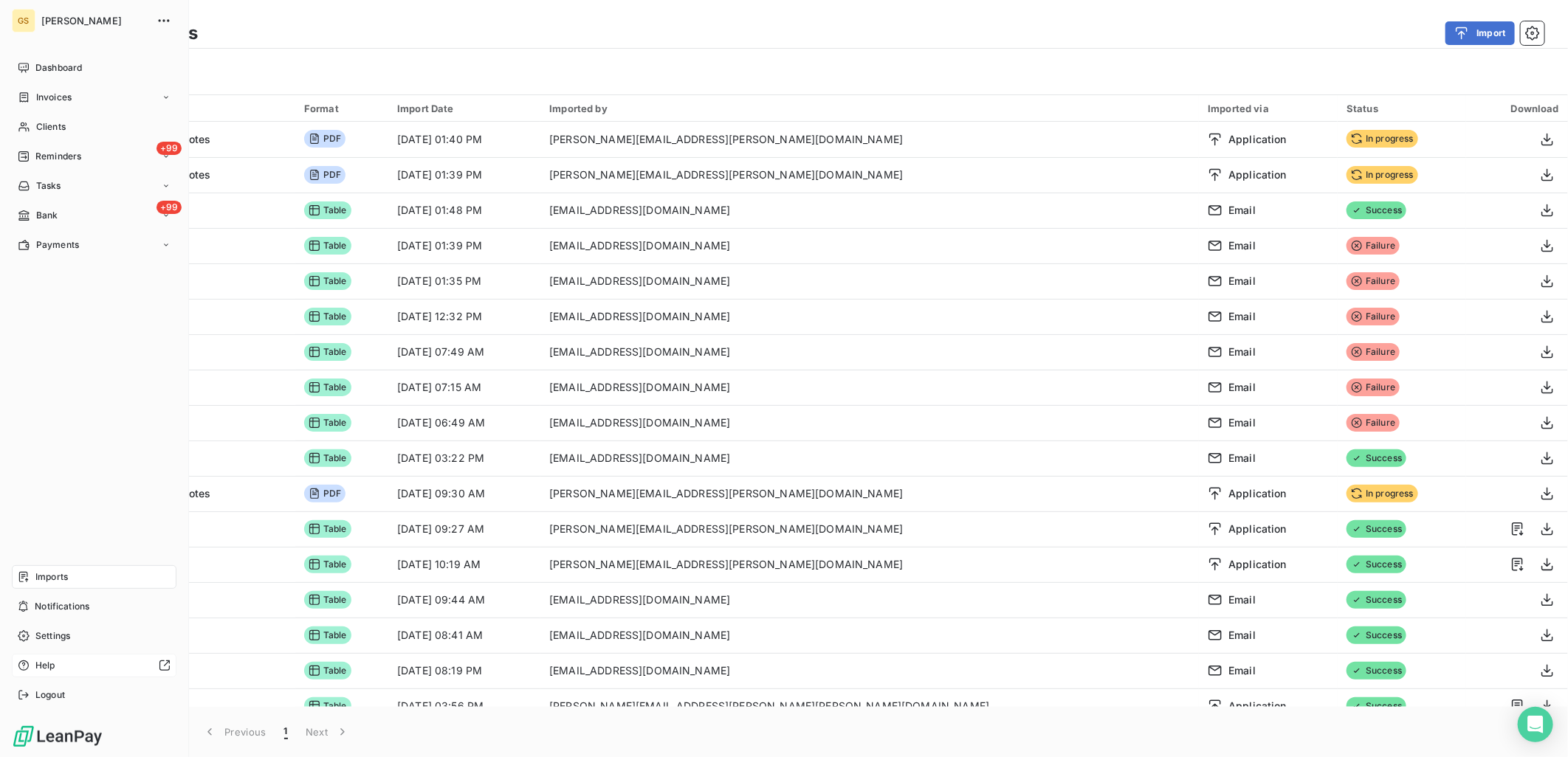
click at [78, 669] on div at bounding box center [116, 666] width 110 height 12
click at [56, 20] on span "[PERSON_NAME]" at bounding box center [94, 21] width 107 height 12
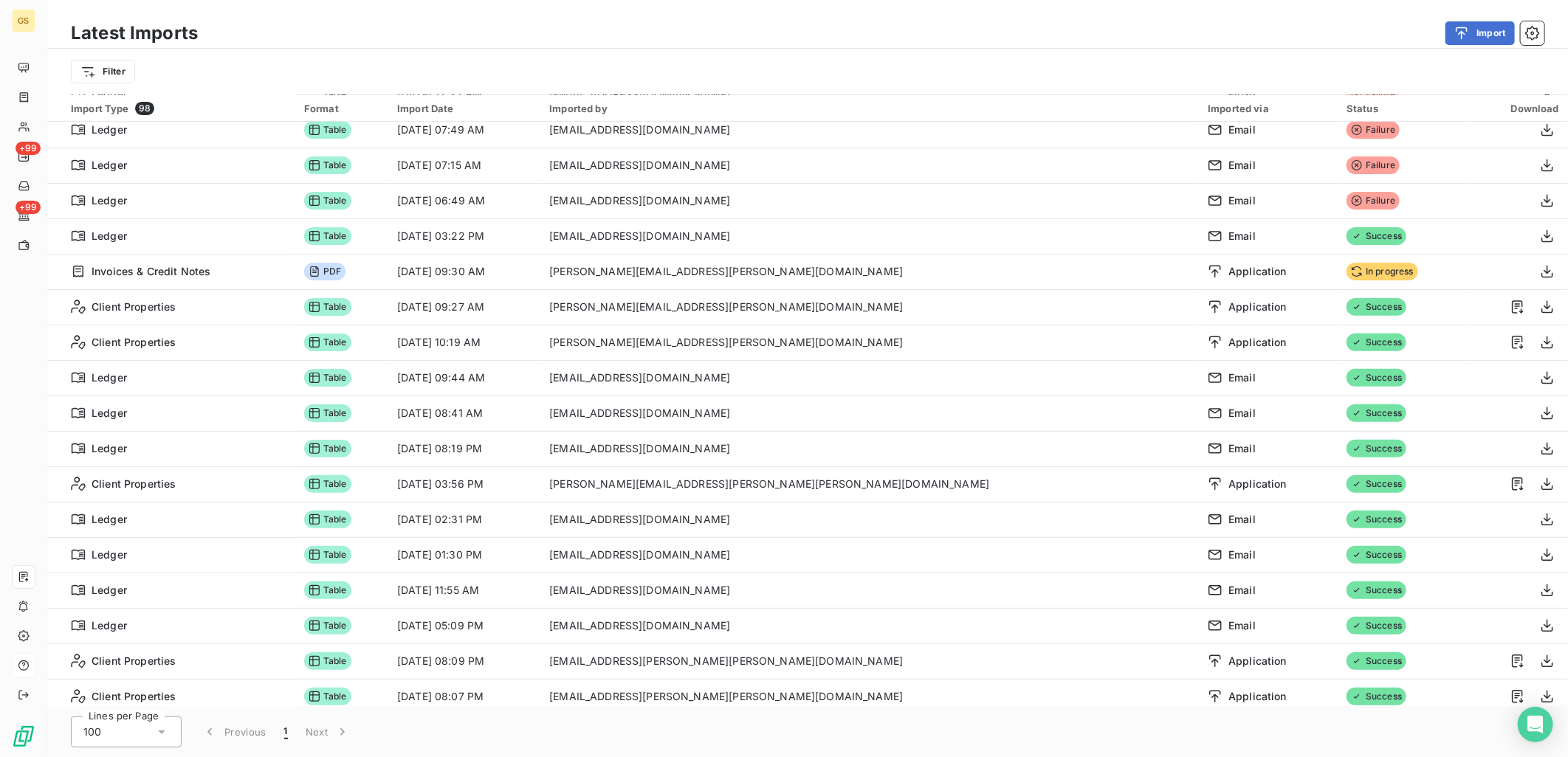
scroll to position [328, 0]
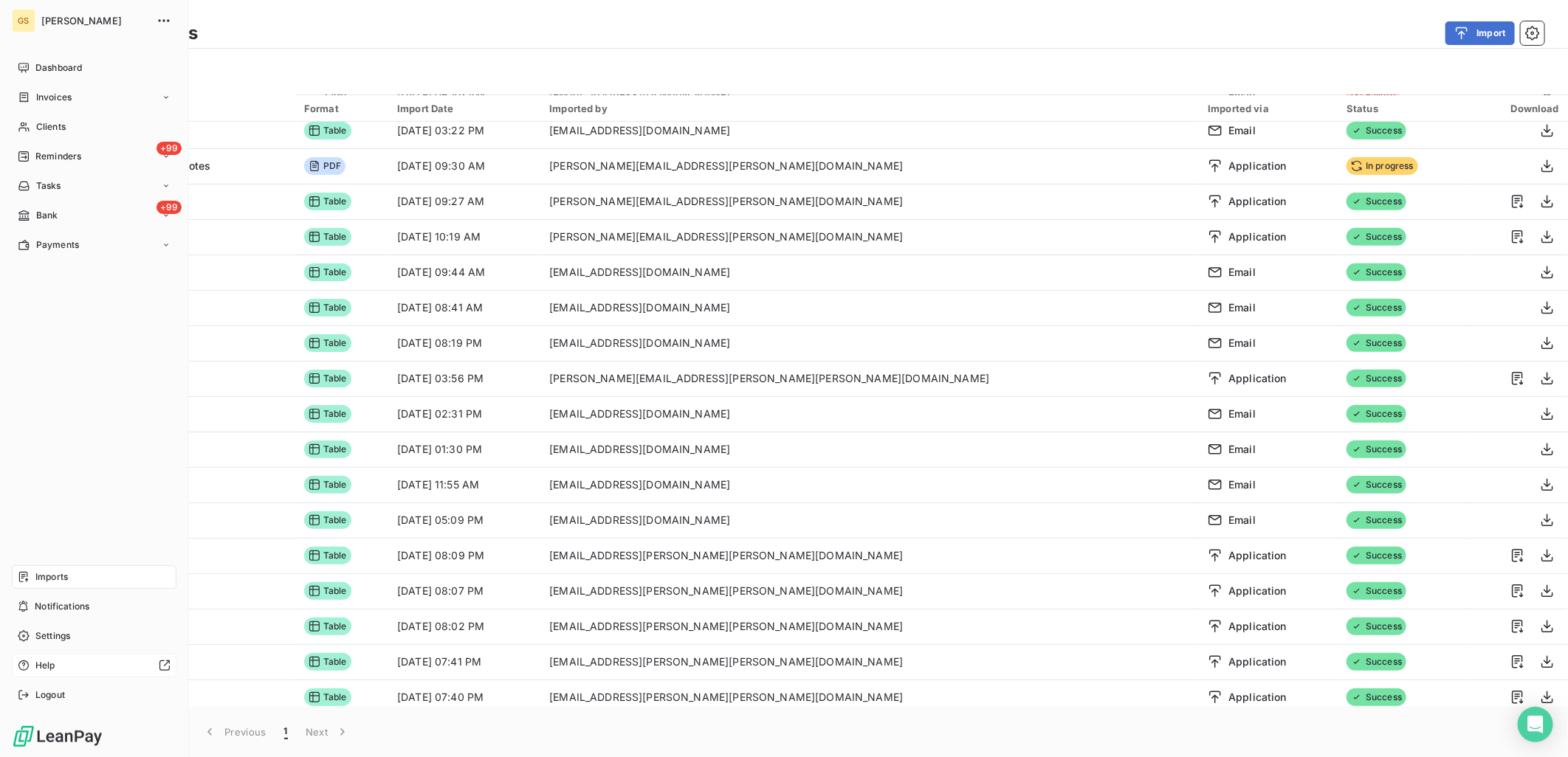
click at [68, 659] on div "Help" at bounding box center [94, 666] width 164 height 24
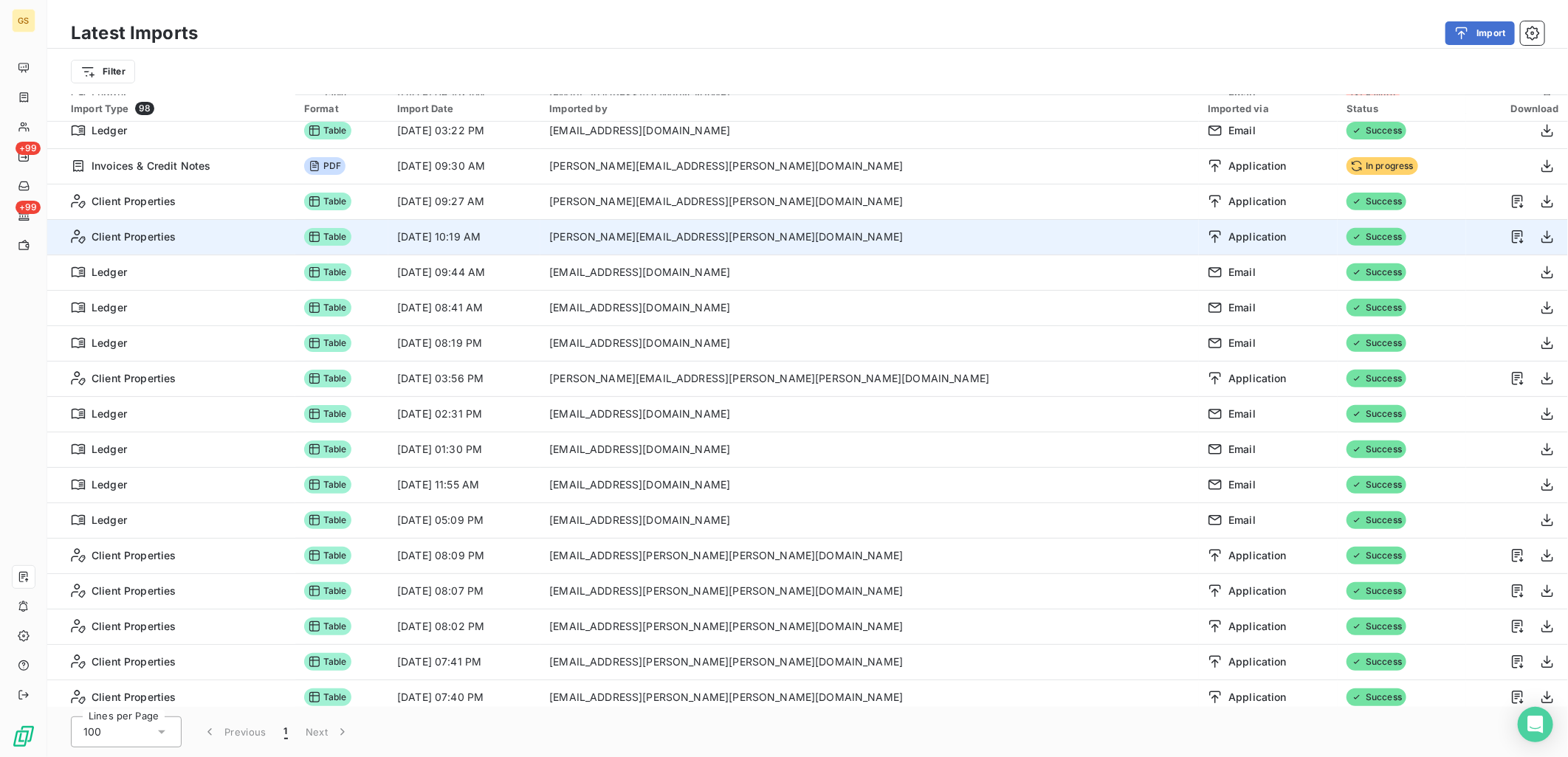
scroll to position [0, 0]
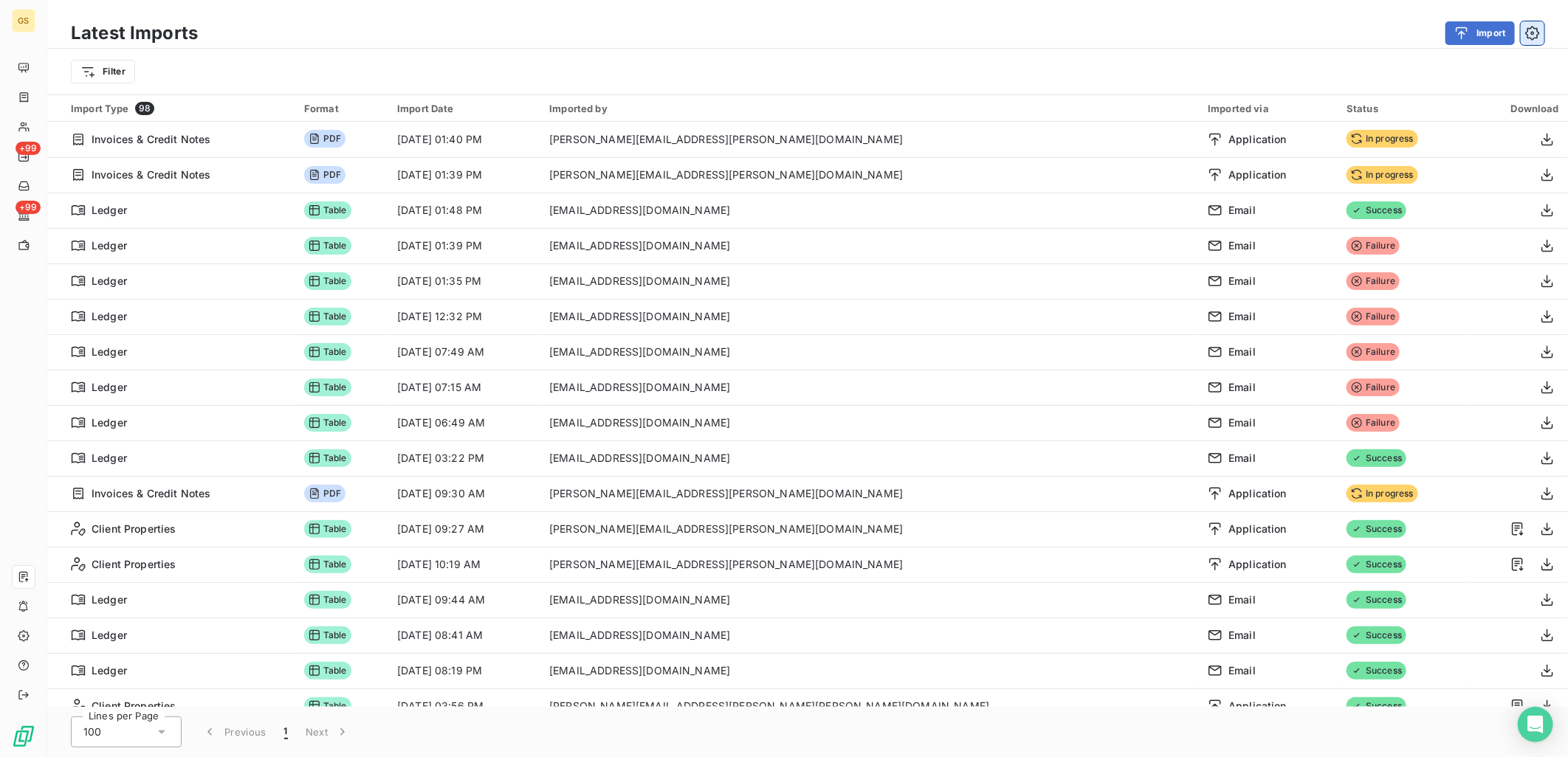
click at [1540, 27] on button "button" at bounding box center [1532, 33] width 24 height 24
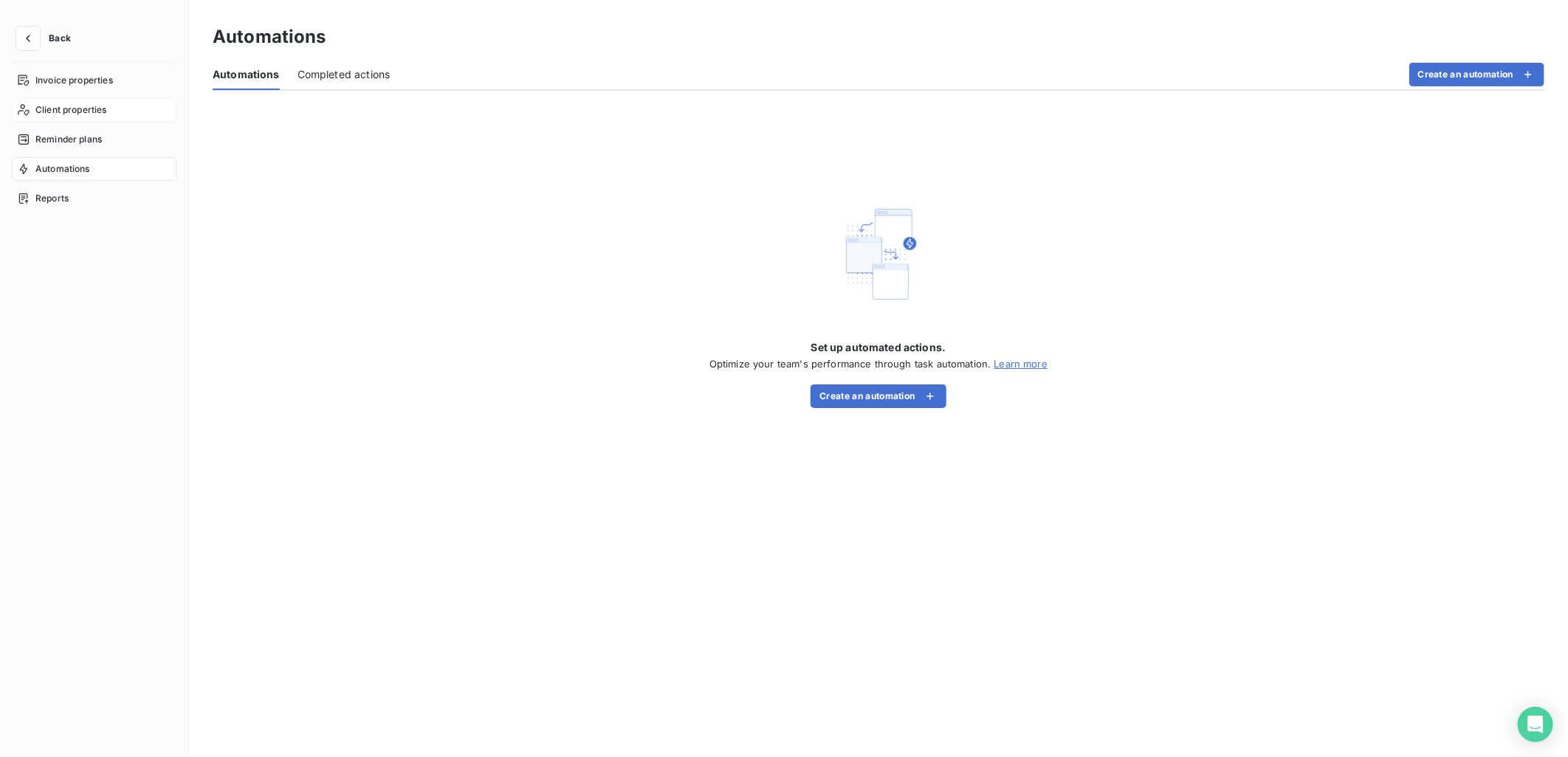
click at [126, 111] on div "Client properties" at bounding box center [94, 110] width 164 height 24
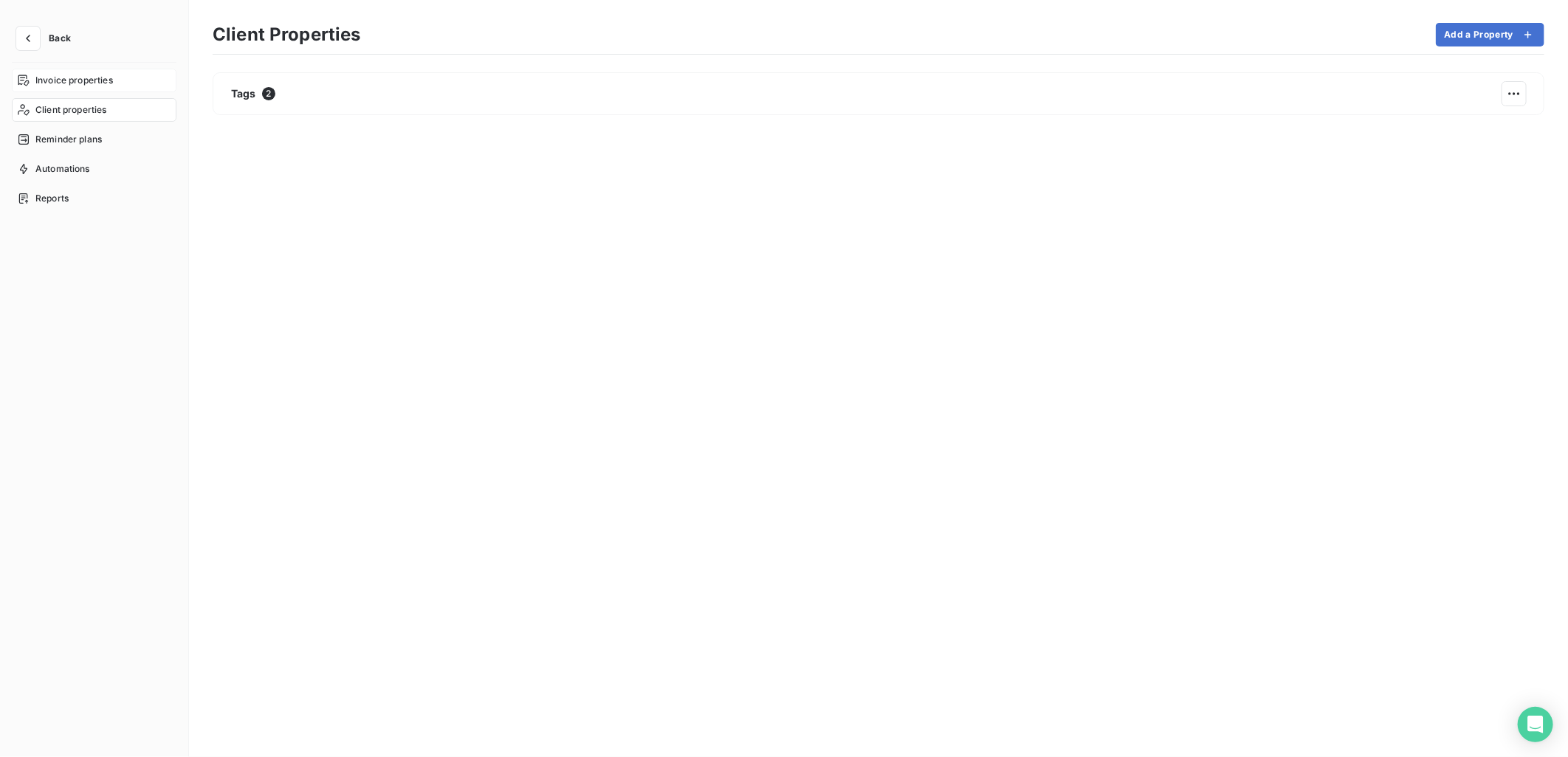
click at [137, 90] on div "Invoice properties" at bounding box center [94, 80] width 164 height 24
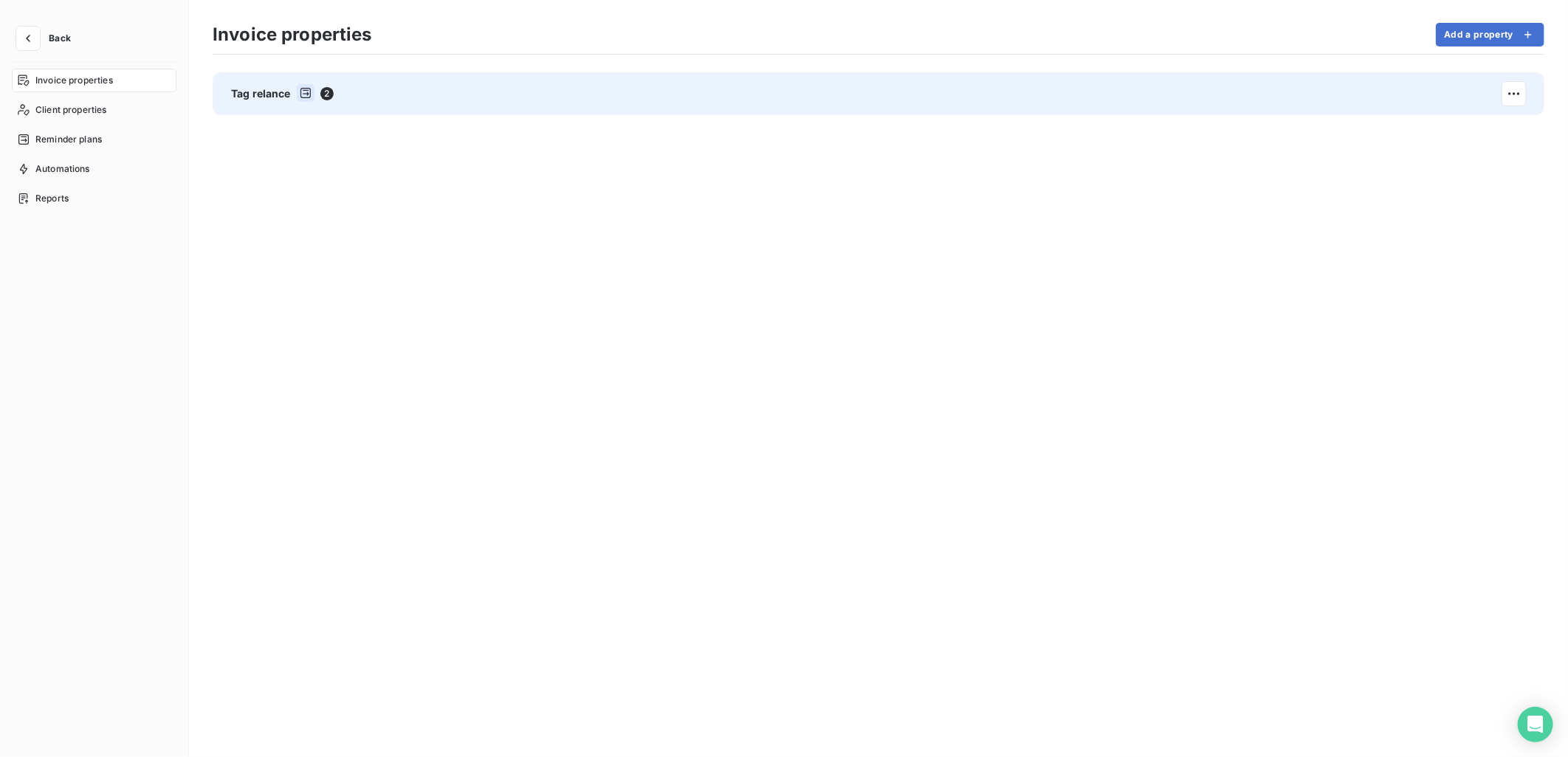
click at [364, 106] on div "Tag relance 2" at bounding box center [878, 94] width 1331 height 43
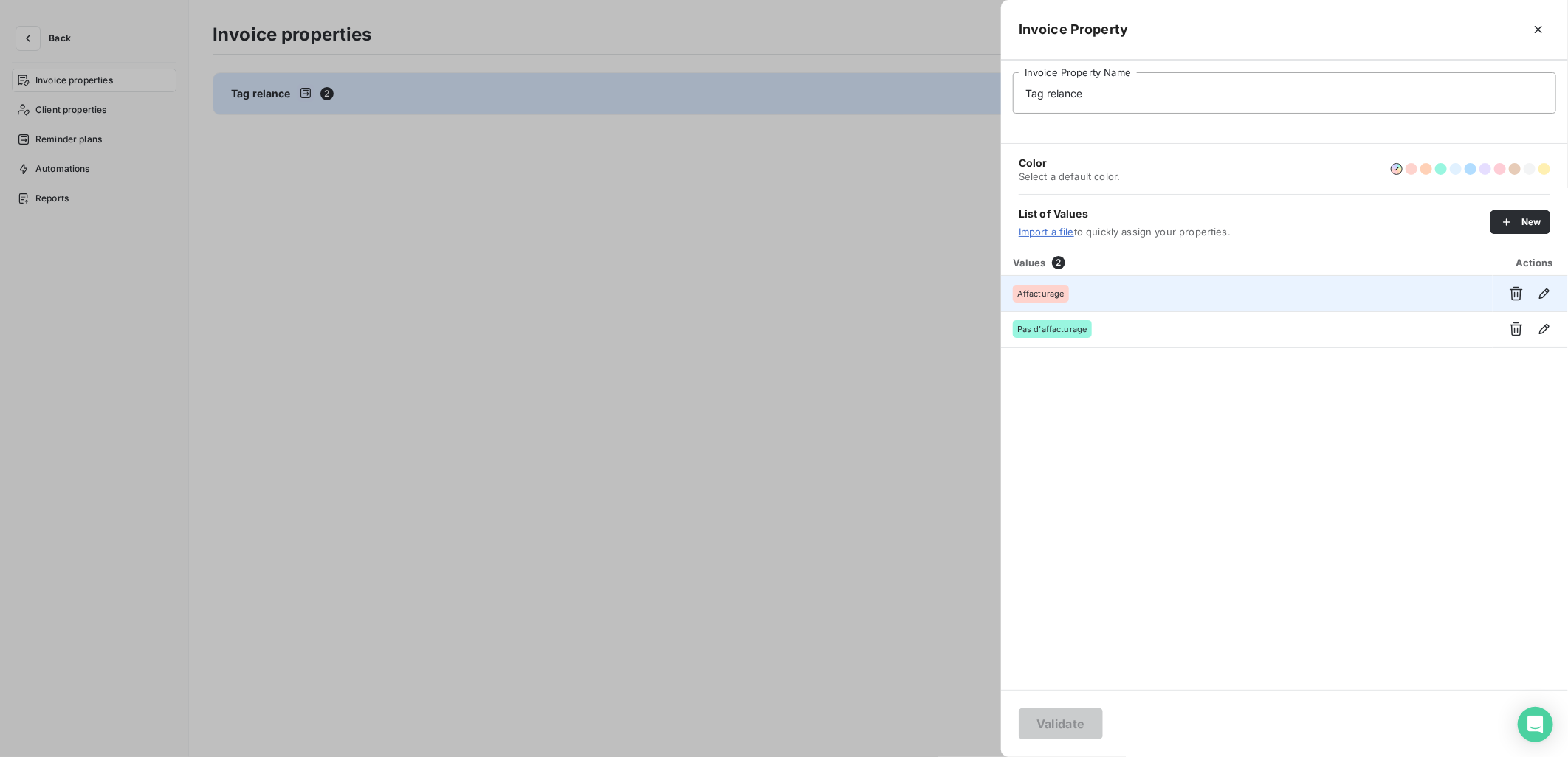
click at [1134, 290] on div "Affacturage" at bounding box center [1246, 293] width 468 height 17
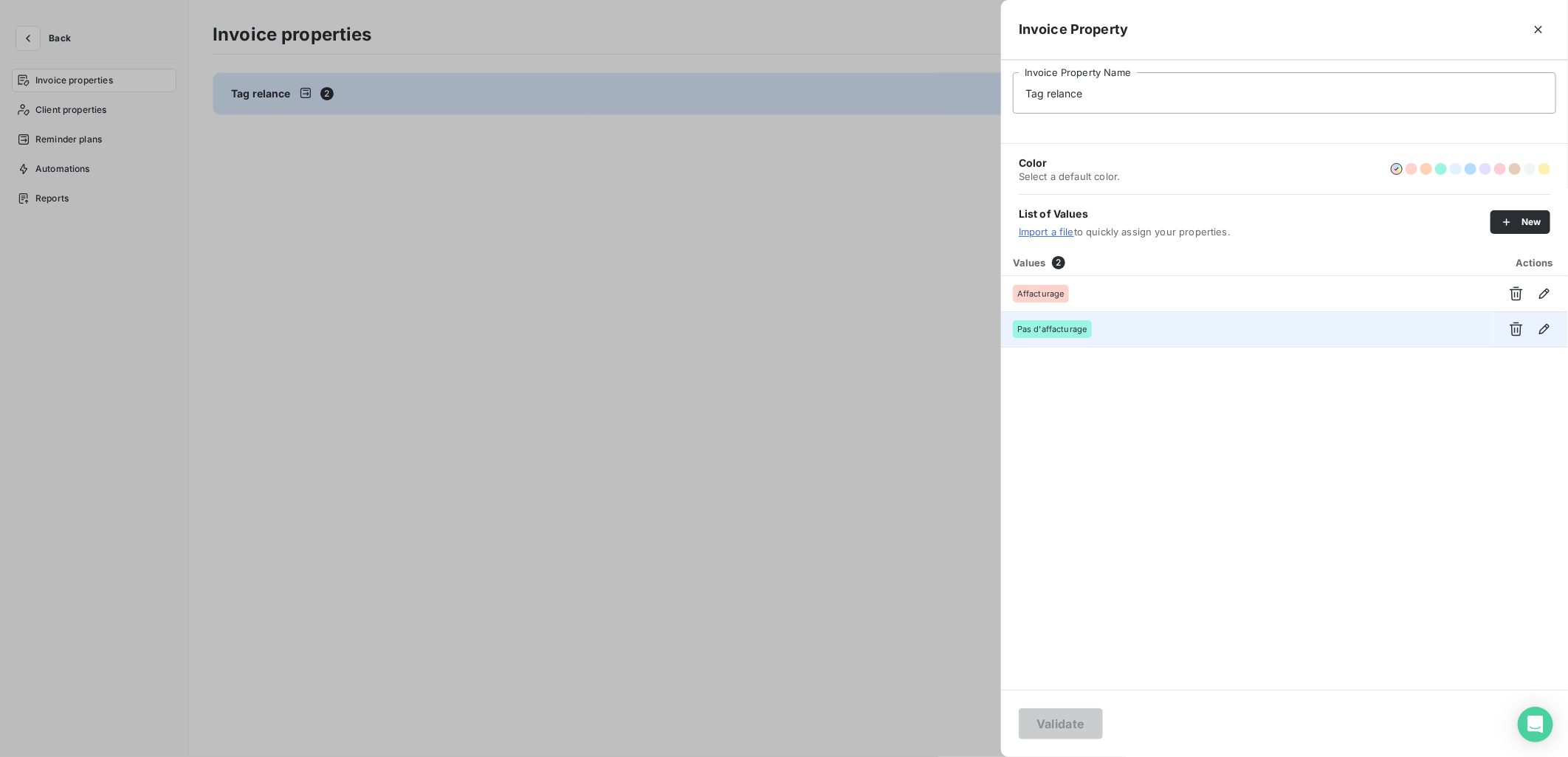
click at [1131, 345] on td "Pas d'affacturage" at bounding box center [1247, 329] width 491 height 36
click at [683, 431] on div at bounding box center [784, 378] width 1568 height 757
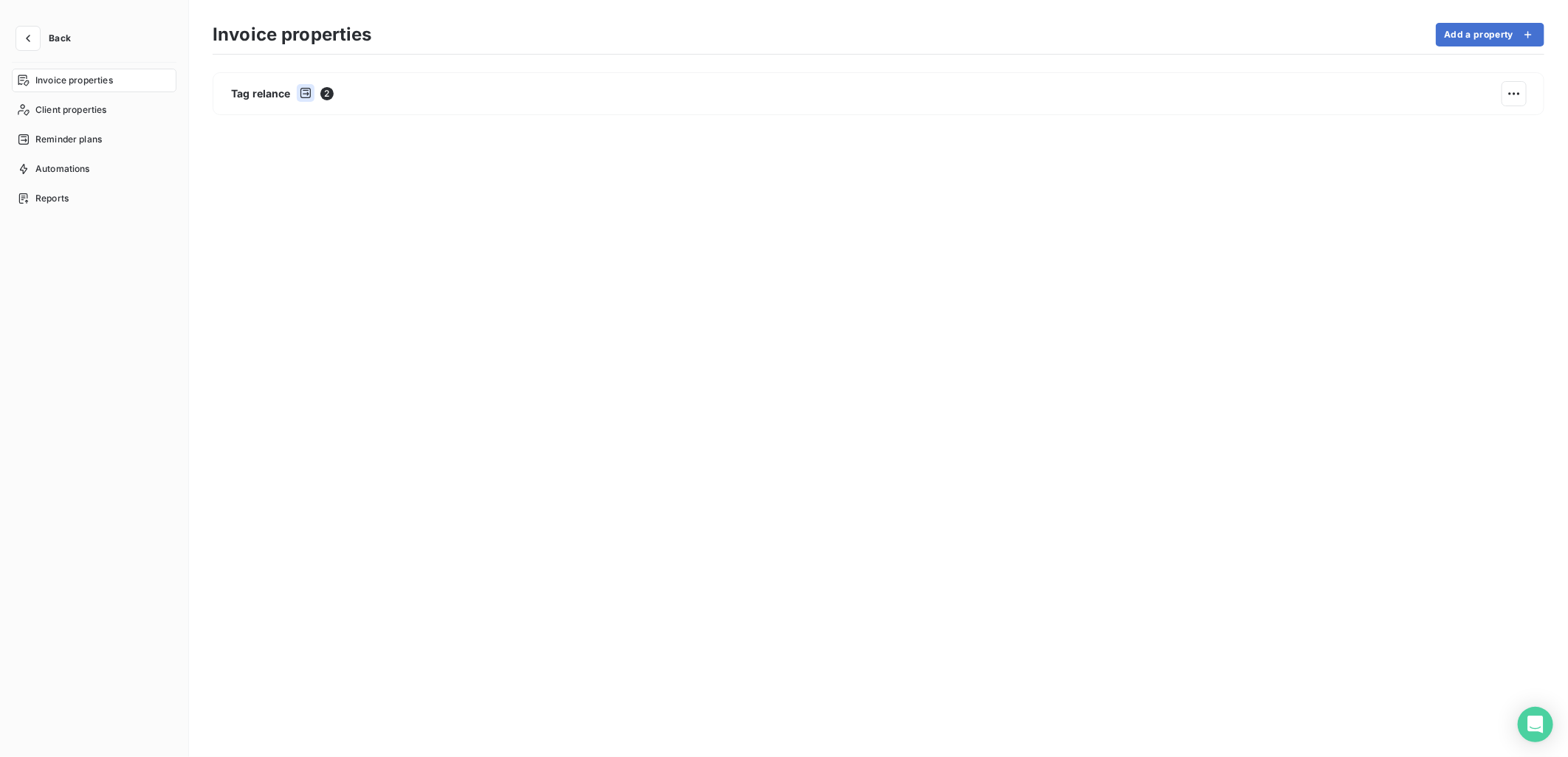
click at [88, 52] on div "Back" at bounding box center [94, 45] width 164 height 37
click at [38, 42] on button "button" at bounding box center [27, 38] width 24 height 24
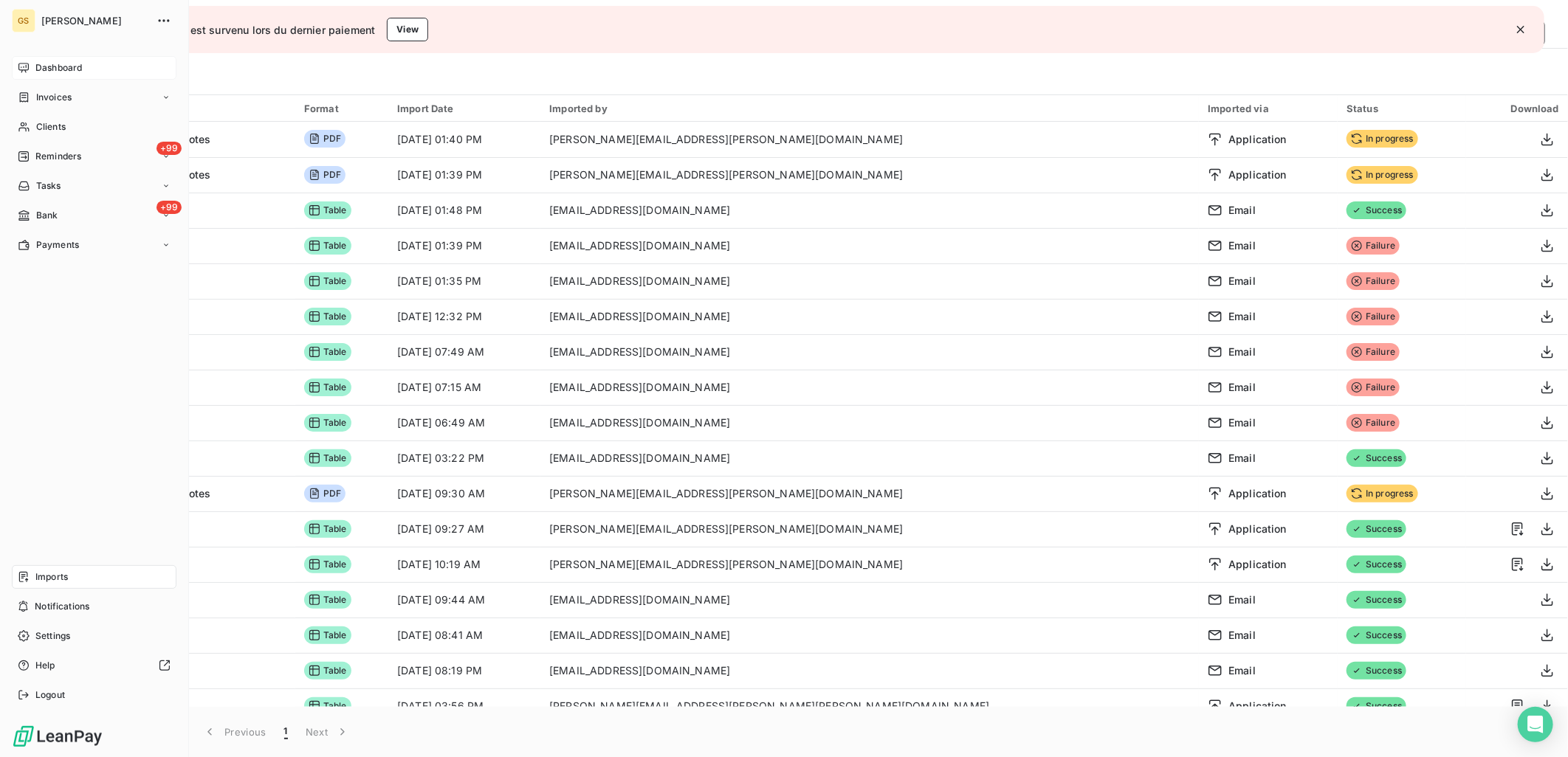
click at [94, 69] on div "Dashboard" at bounding box center [94, 68] width 164 height 24
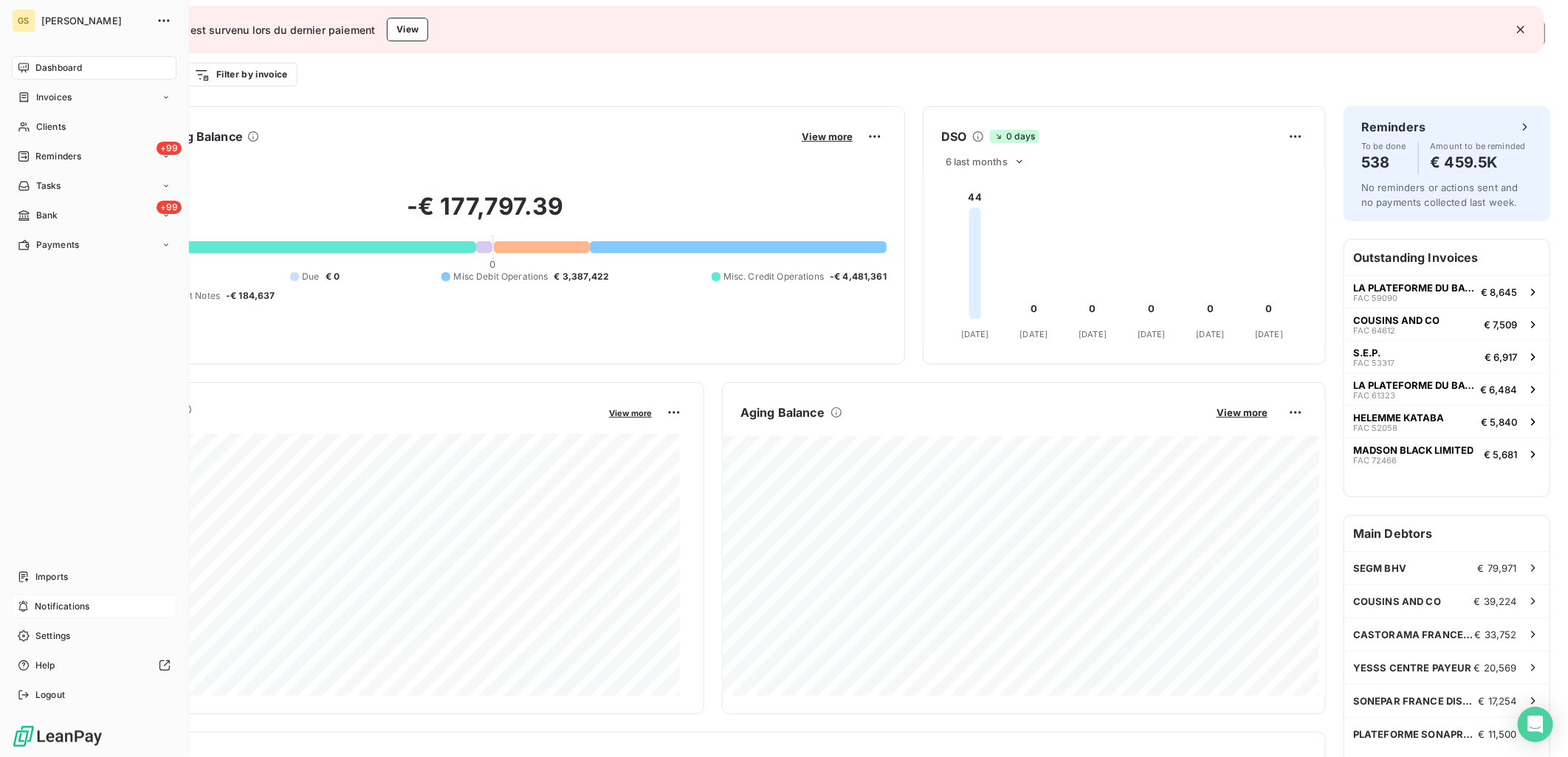
click at [92, 606] on div "Notifications" at bounding box center [94, 606] width 164 height 24
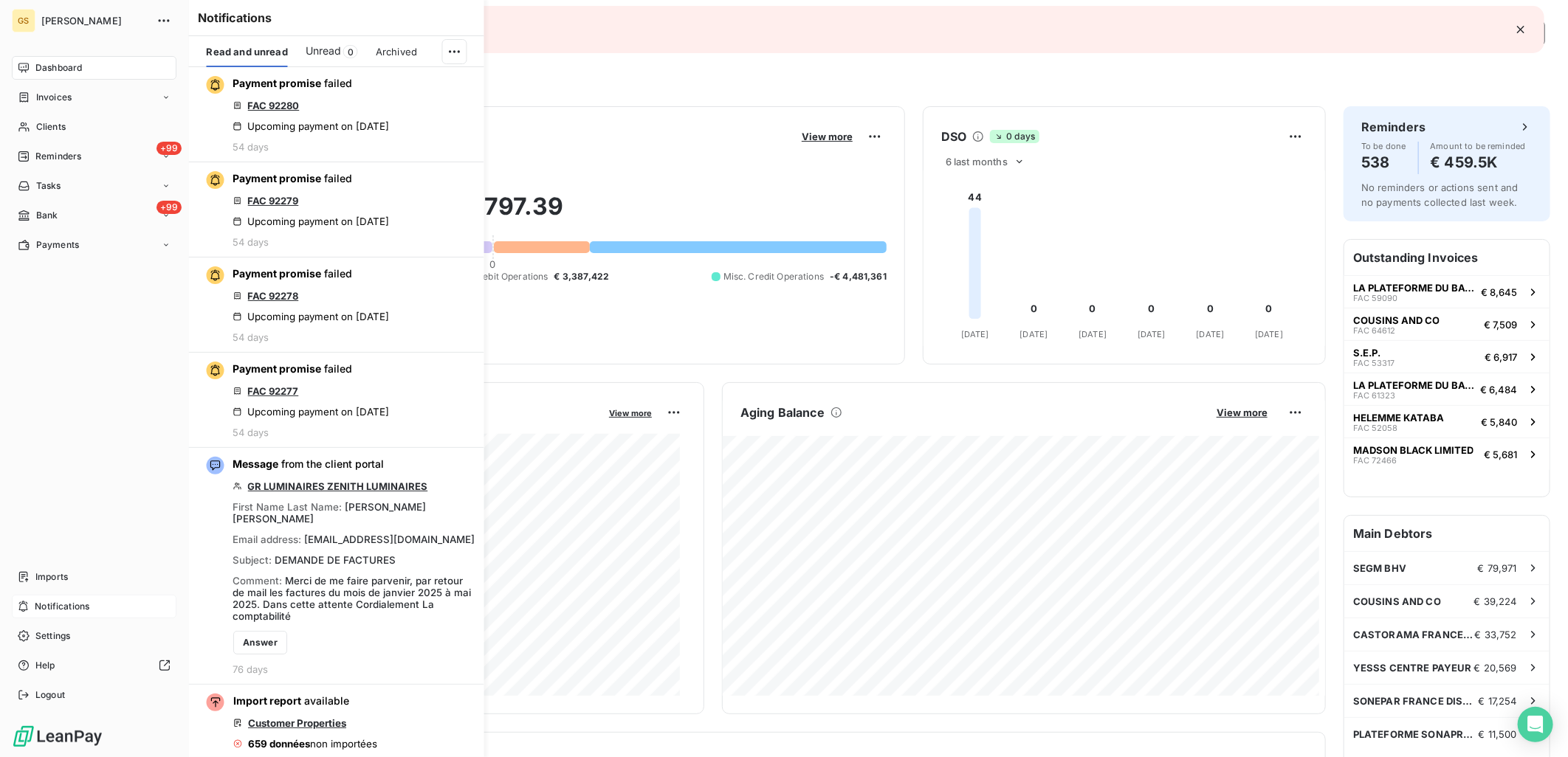
click at [92, 606] on div "Notifications" at bounding box center [94, 606] width 164 height 24
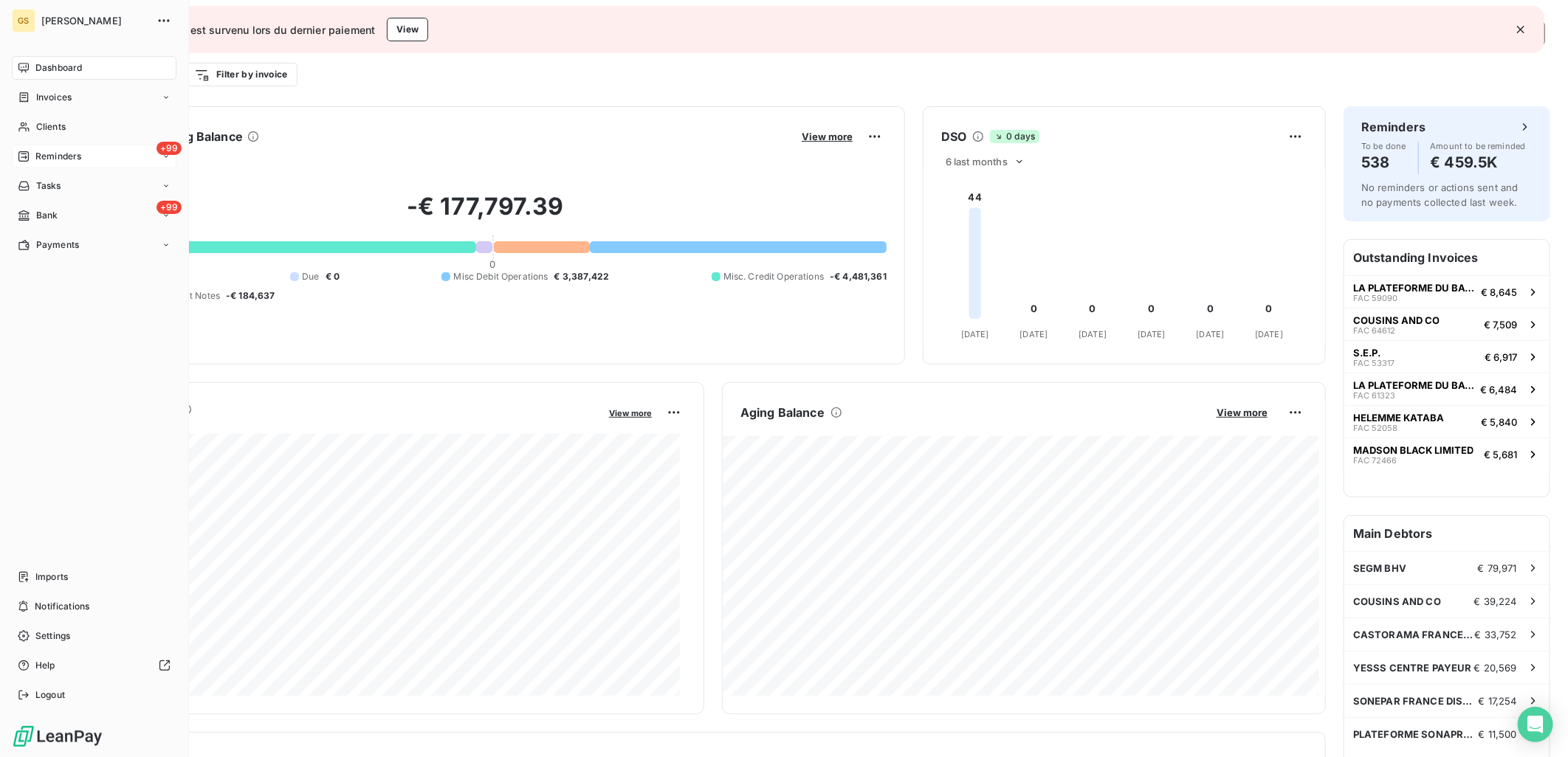
click at [85, 159] on div "+99 Reminders" at bounding box center [94, 156] width 164 height 24
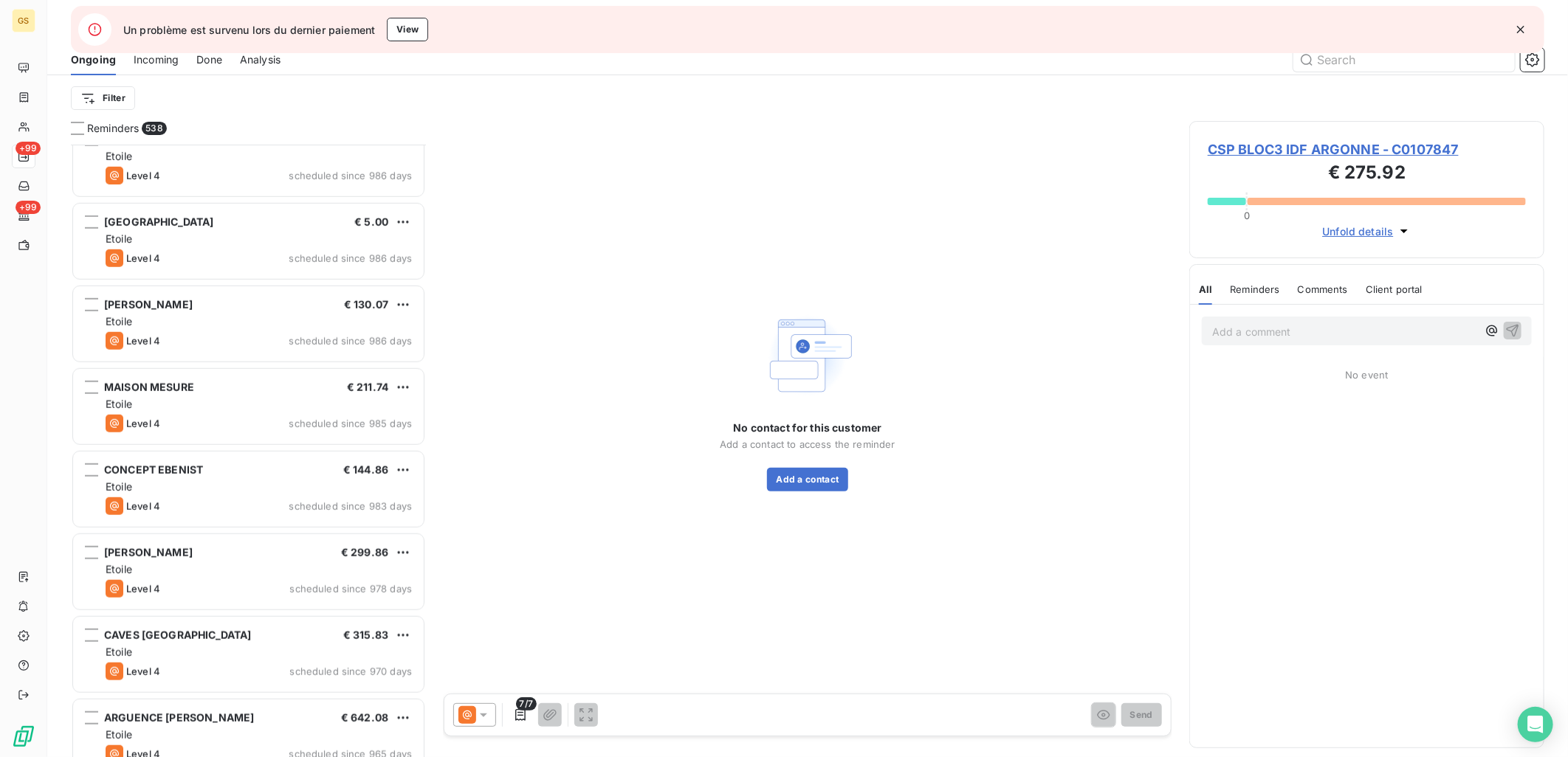
scroll to position [4347, 0]
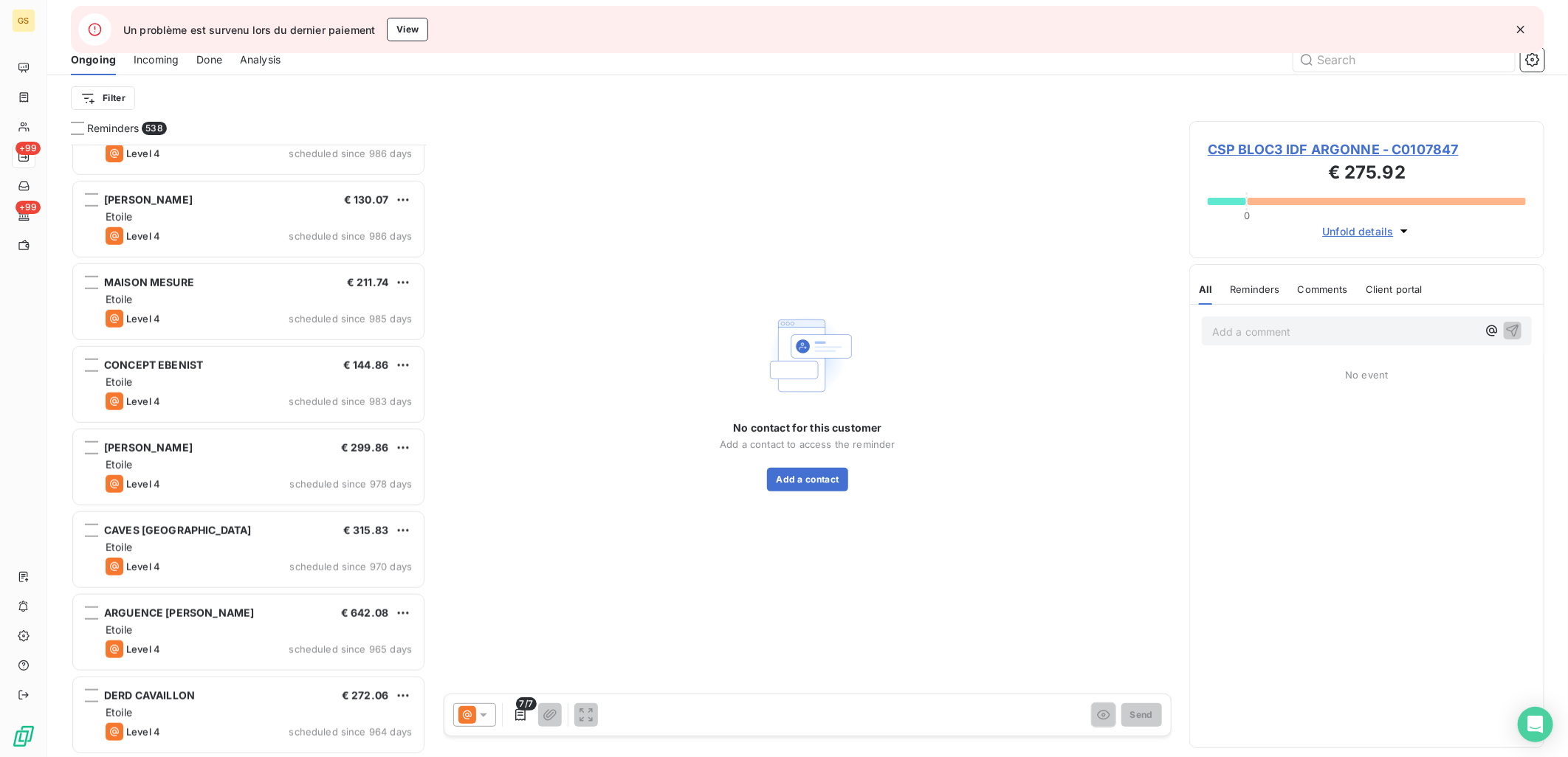
click at [1522, 33] on icon "button" at bounding box center [1520, 29] width 14 height 14
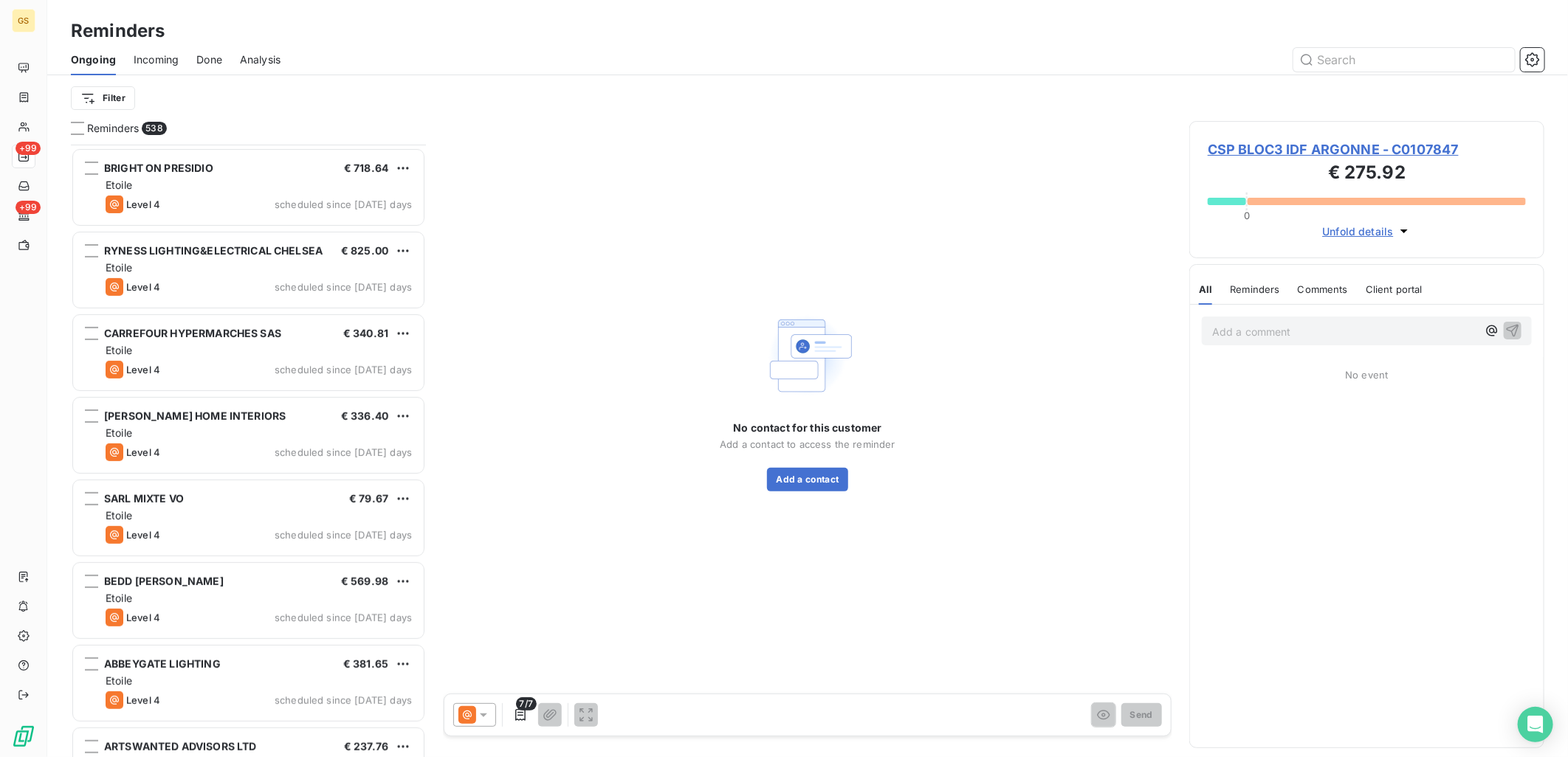
scroll to position [0, 0]
